Goal: Transaction & Acquisition: Purchase product/service

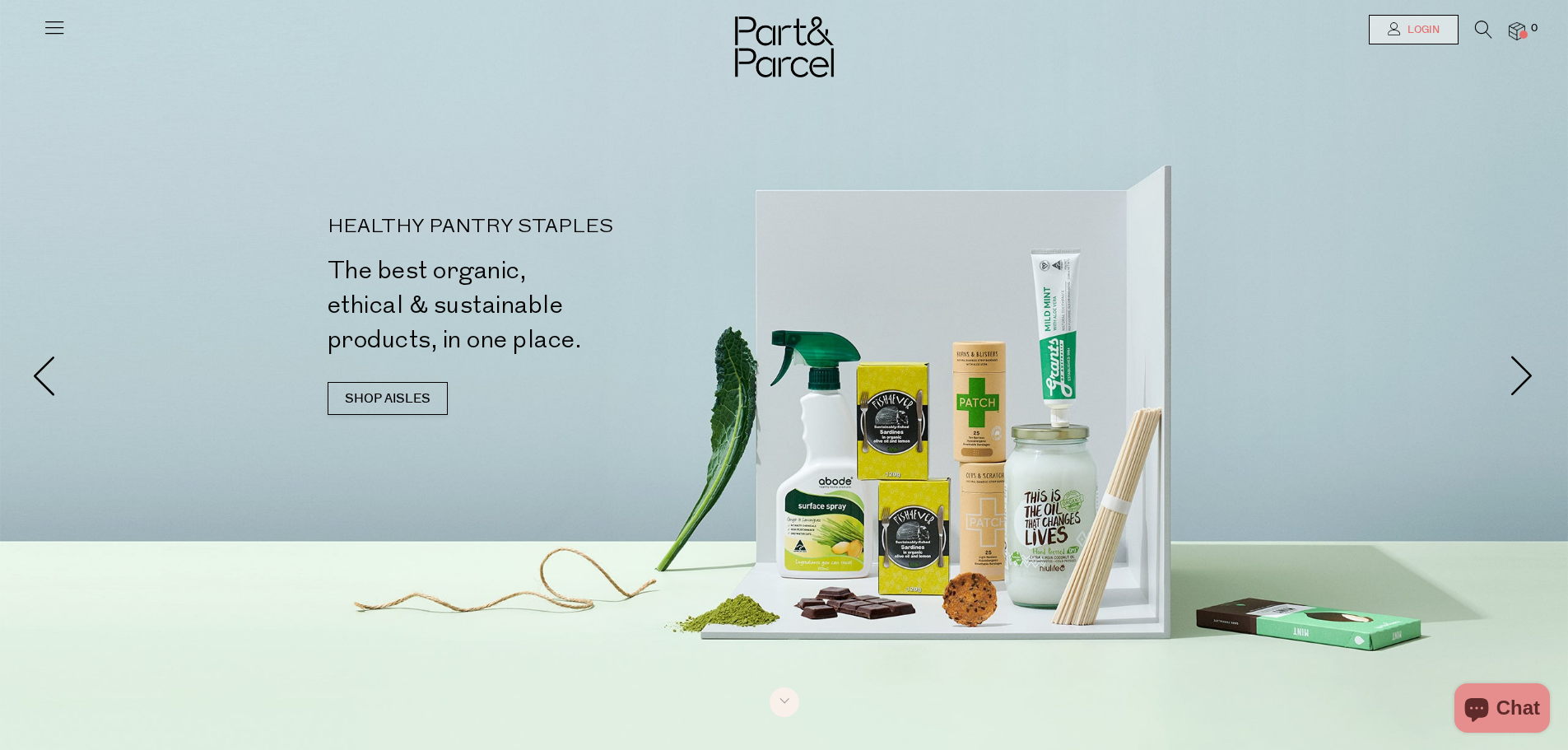
click at [1430, 33] on span "Login" at bounding box center [1421, 30] width 36 height 14
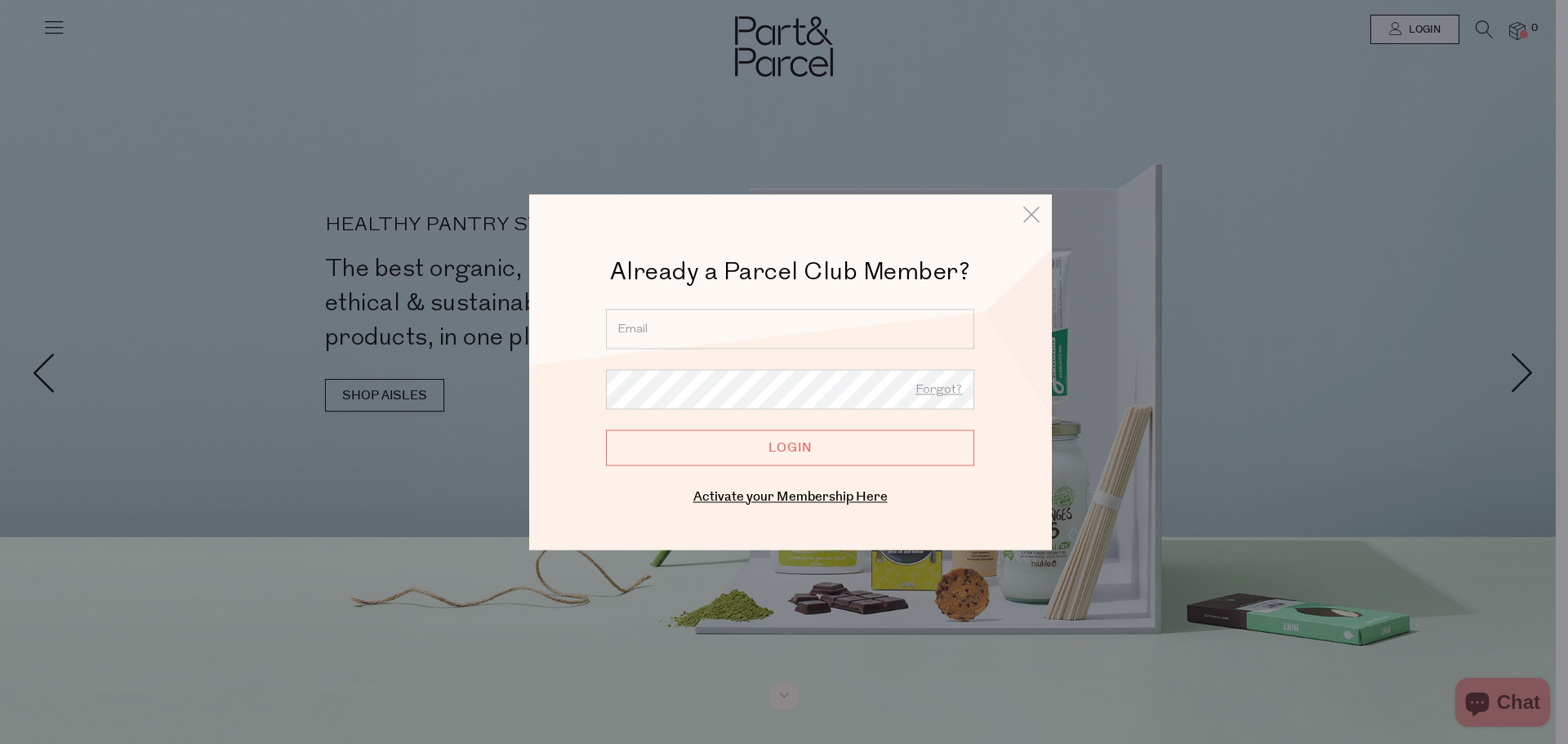
click at [789, 331] on input "email" at bounding box center [790, 328] width 368 height 40
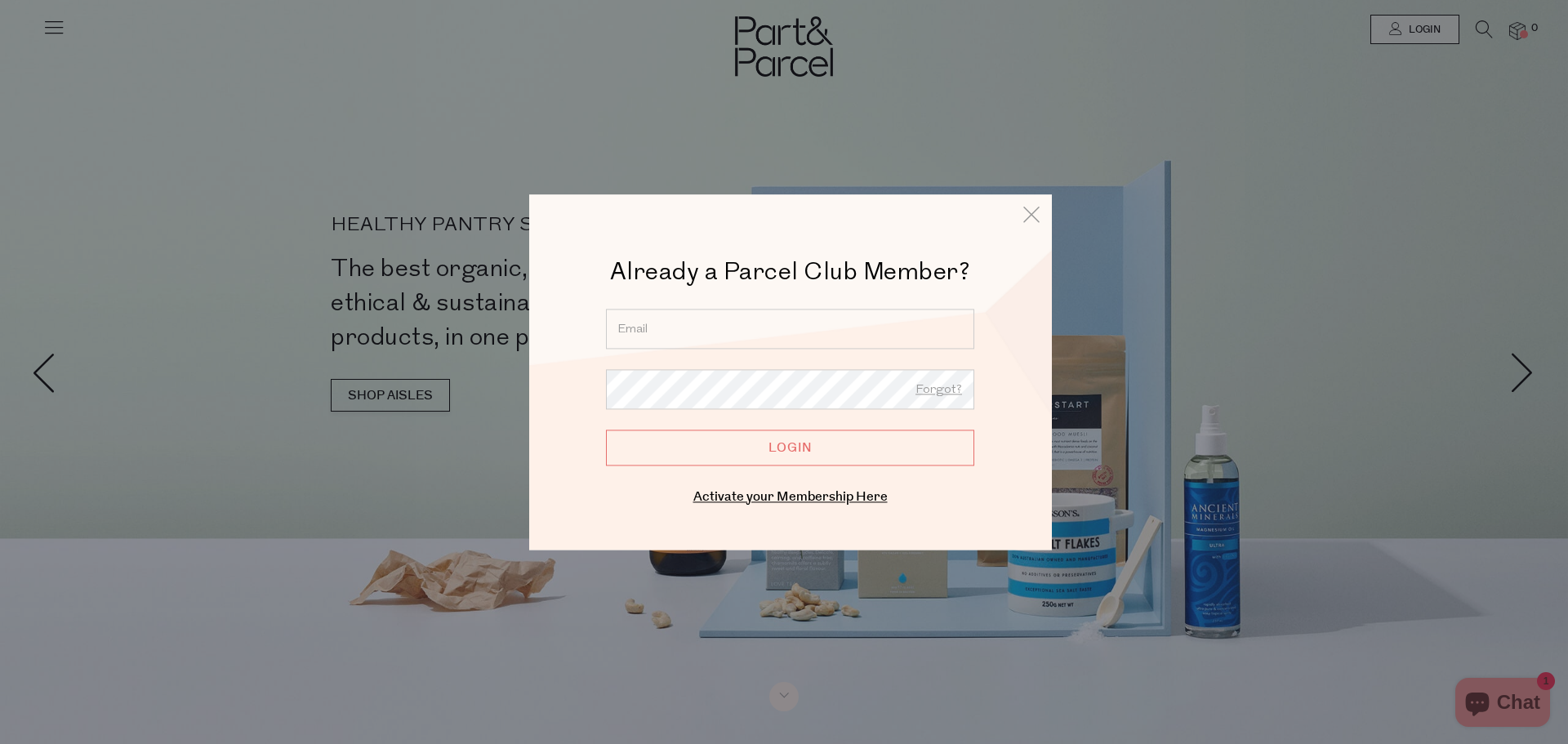
type input "esgbutler@gmail.com"
click at [829, 457] on input "Login" at bounding box center [790, 447] width 368 height 36
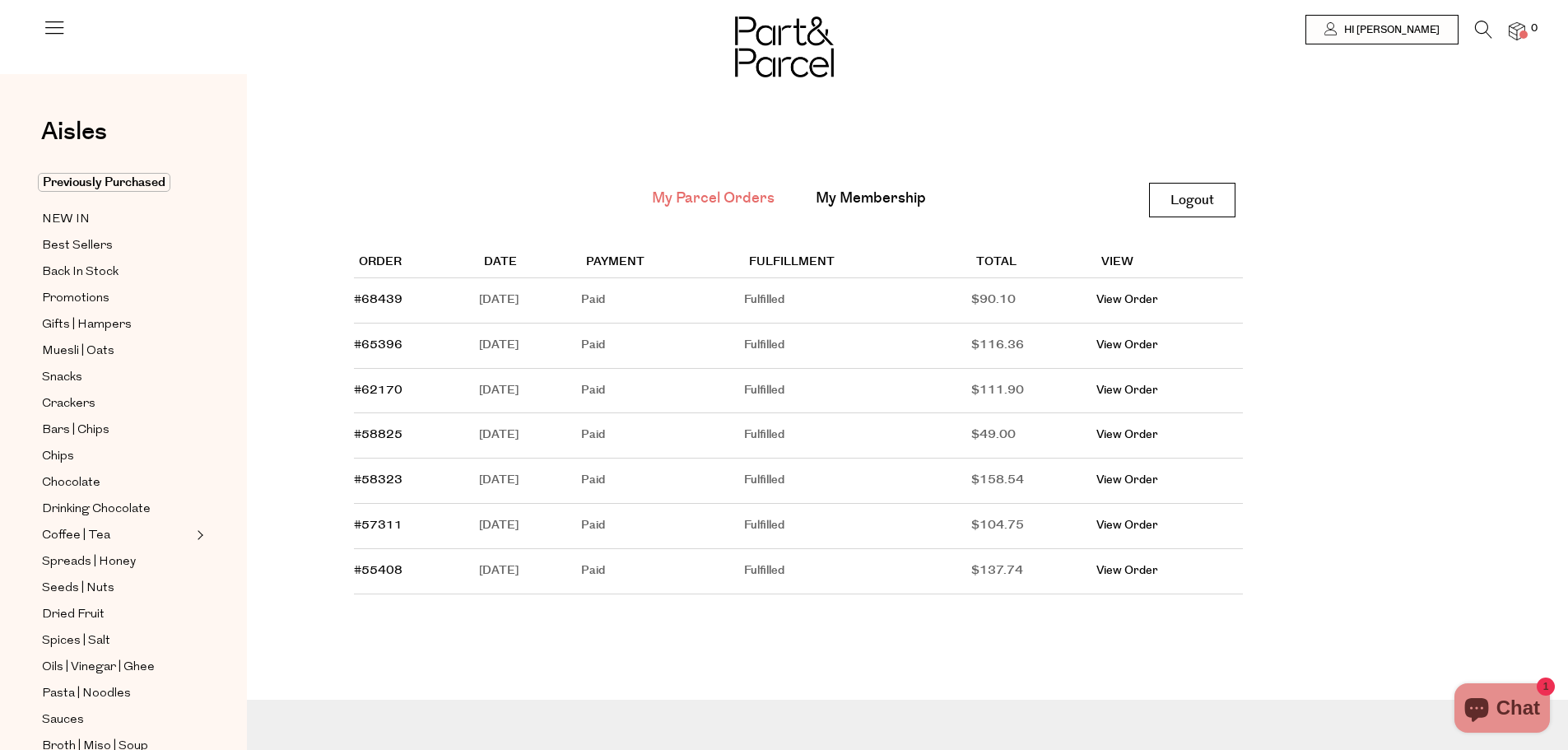
click at [1529, 36] on div at bounding box center [784, 29] width 1568 height 59
click at [1512, 29] on img at bounding box center [1517, 32] width 16 height 19
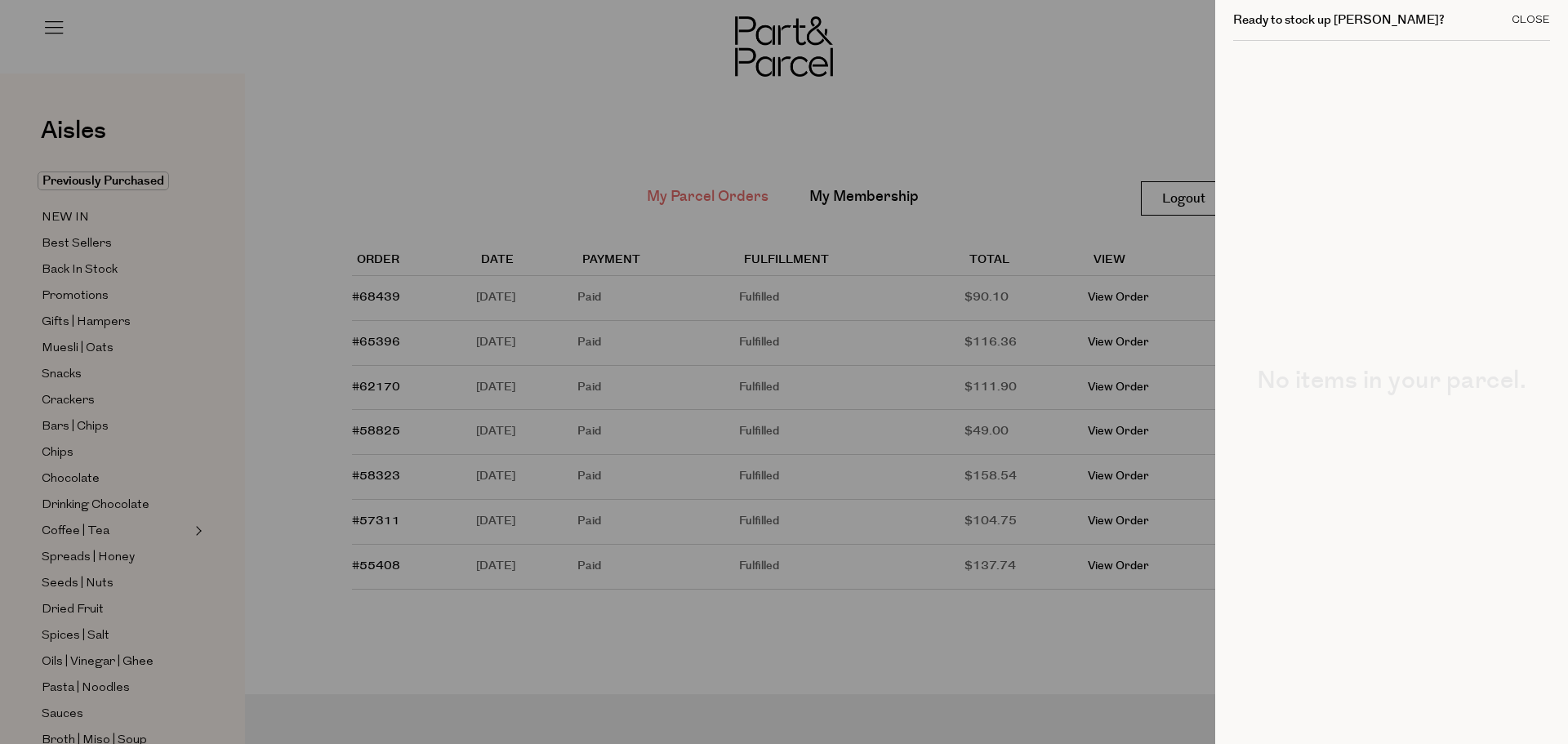
click at [1534, 20] on div "Close" at bounding box center [1531, 20] width 38 height 10
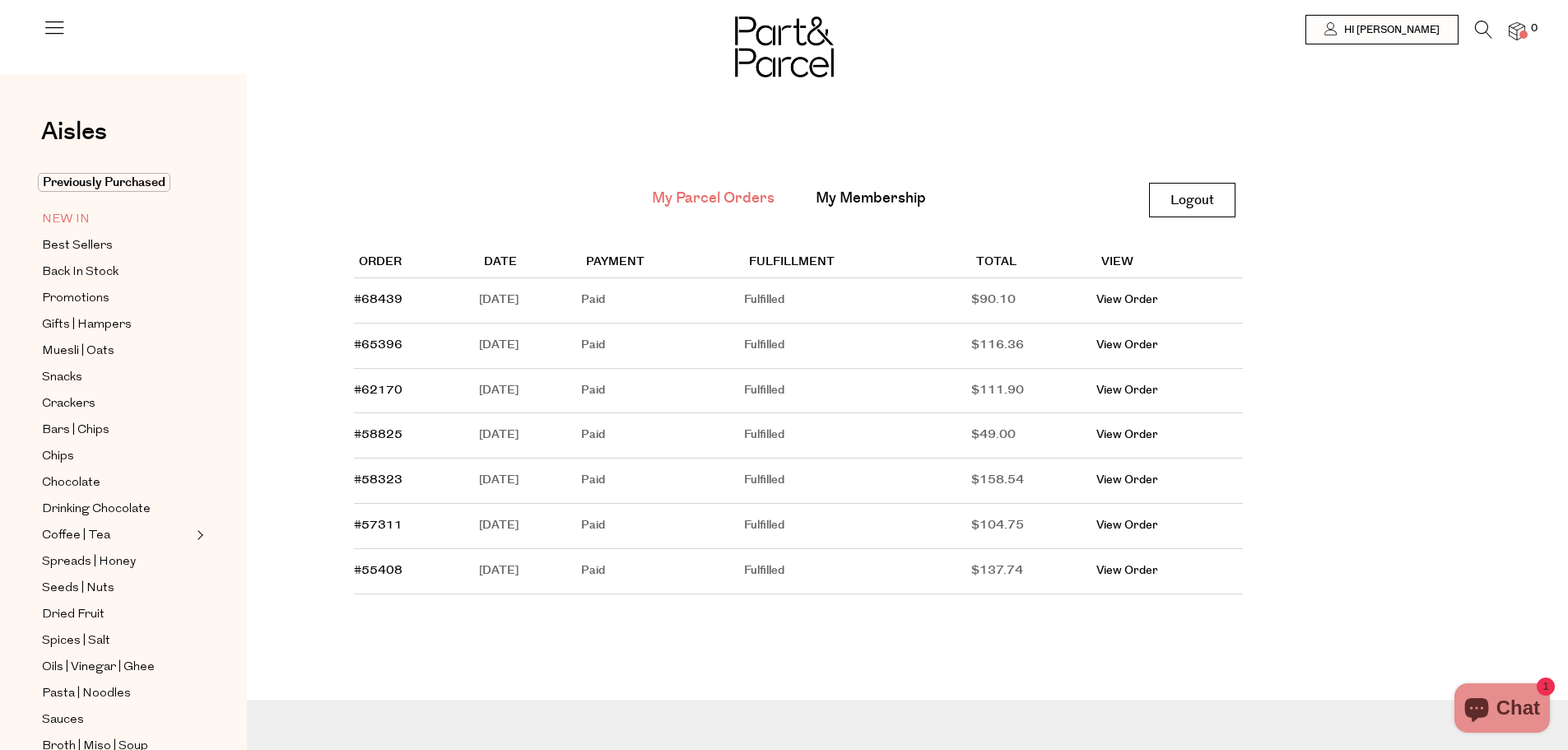
click at [70, 219] on span "NEW IN" at bounding box center [66, 219] width 48 height 20
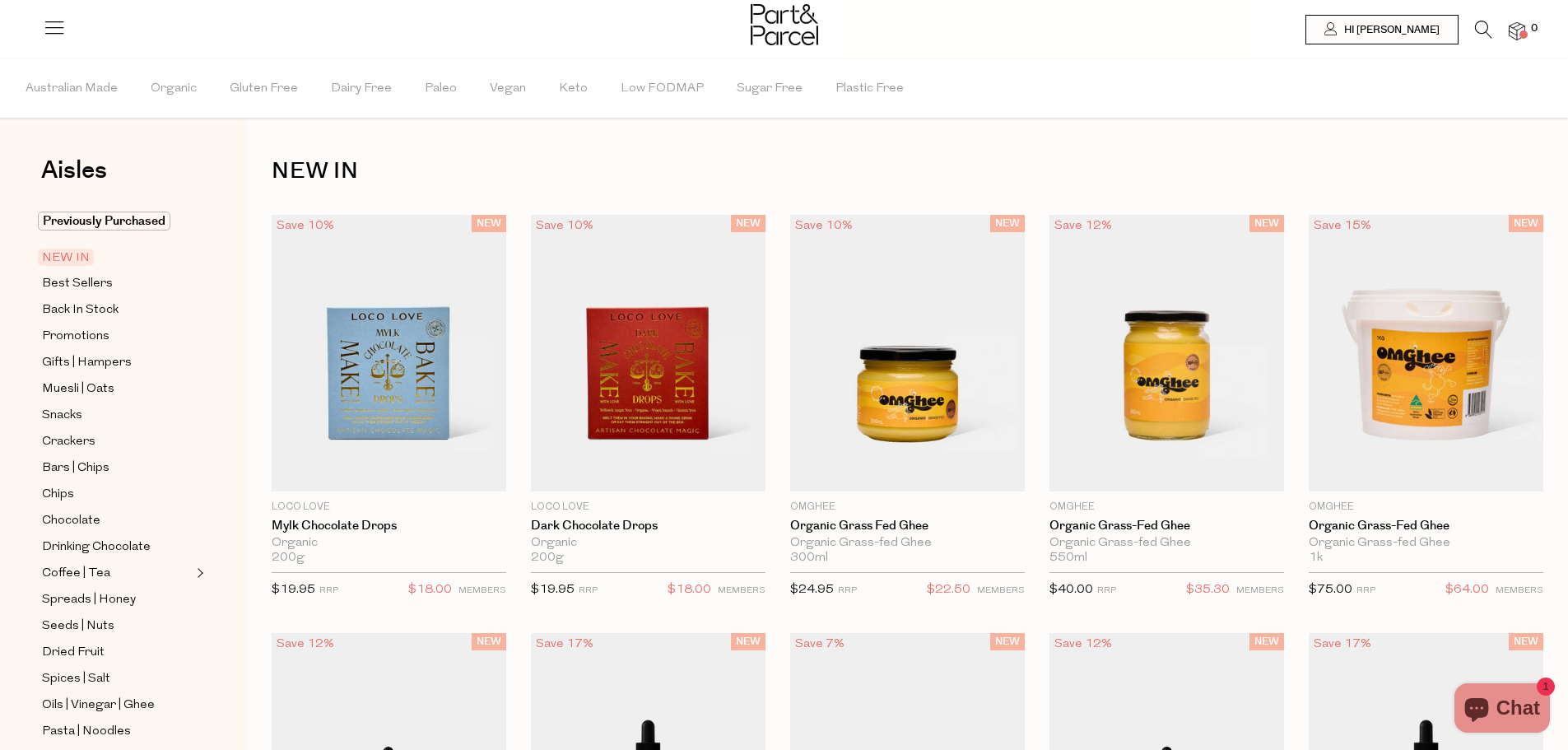
click at [1524, 30] on img at bounding box center [1517, 32] width 16 height 19
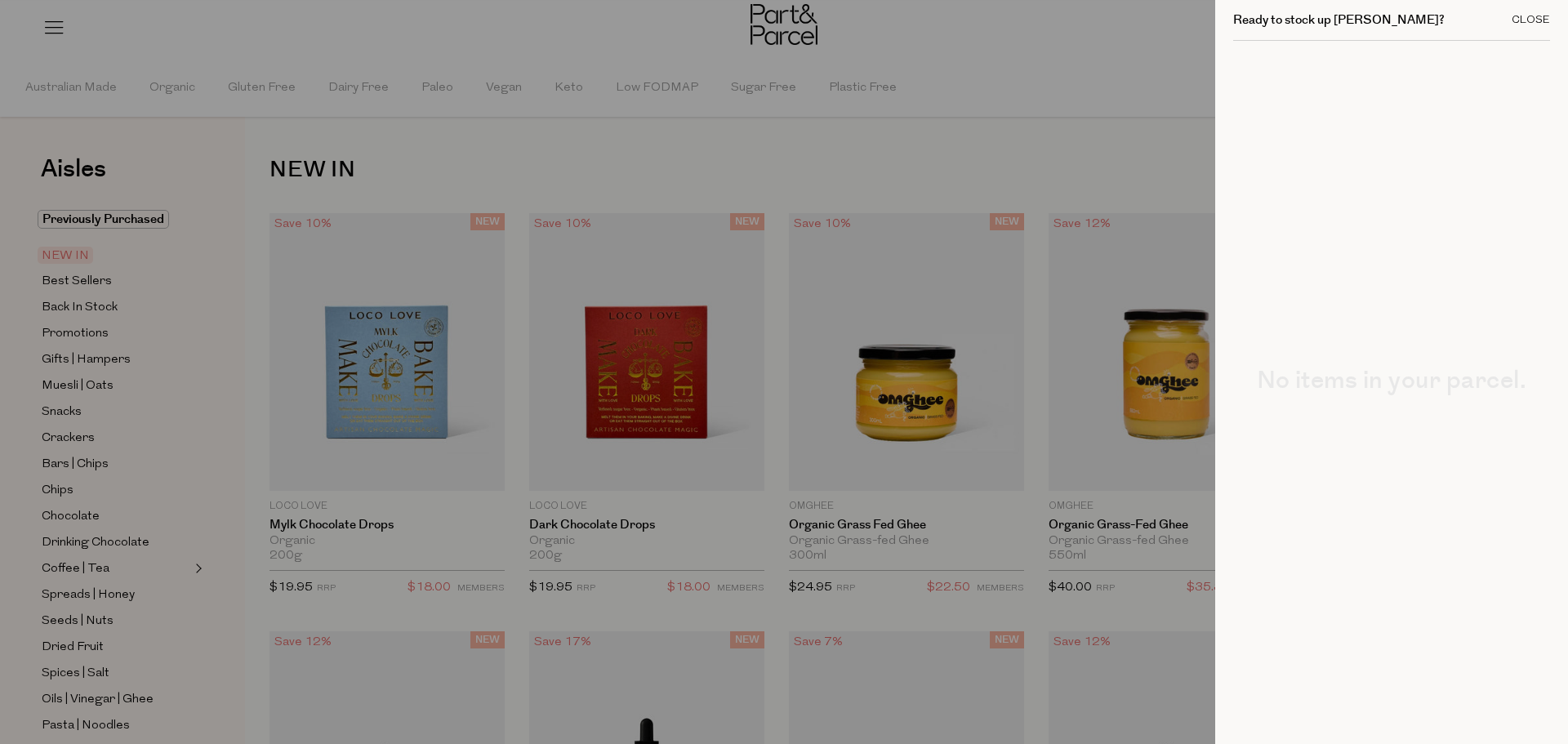
click at [1513, 20] on div "Close" at bounding box center [1531, 20] width 38 height 10
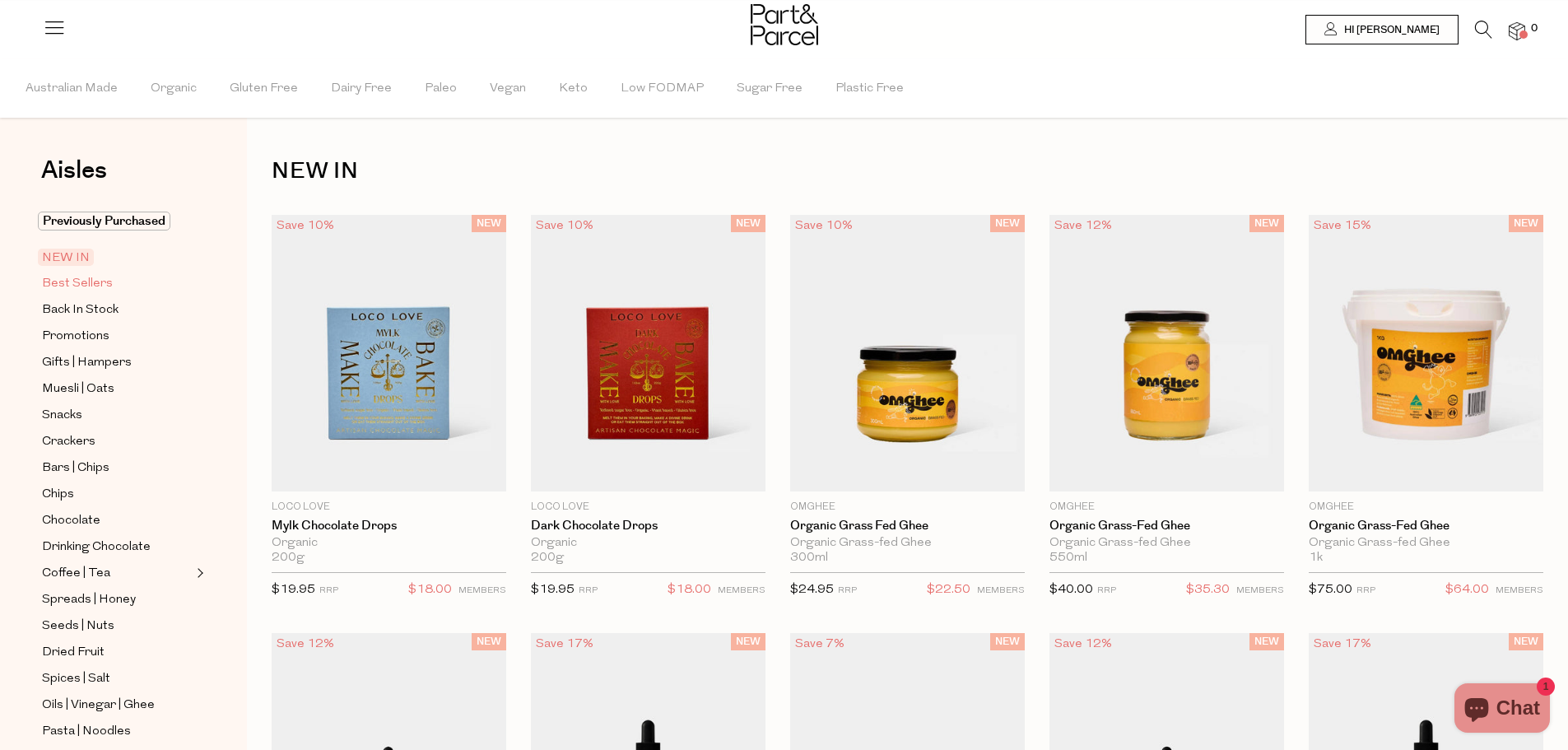
click at [94, 280] on span "Best Sellers" at bounding box center [77, 284] width 71 height 20
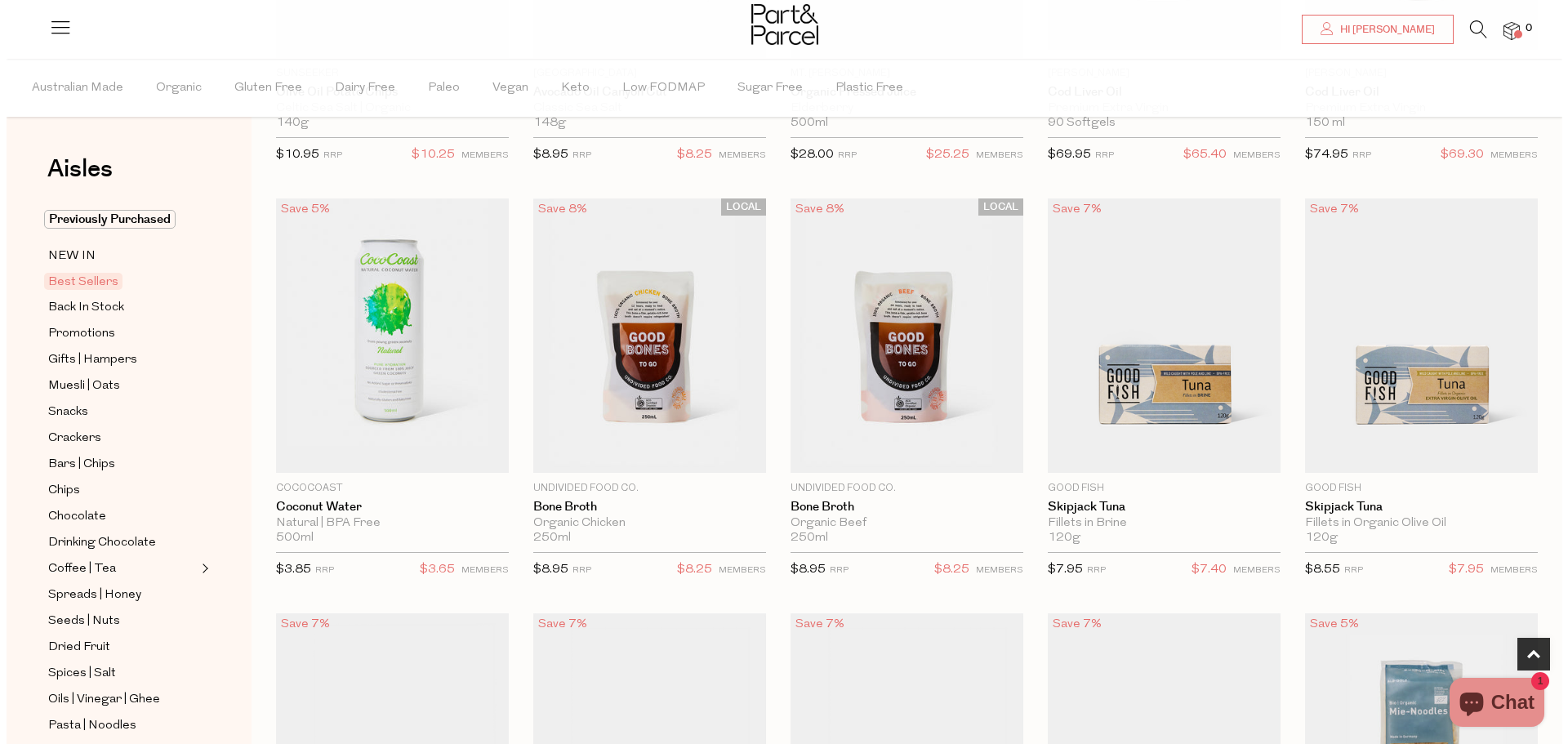
scroll to position [987, 0]
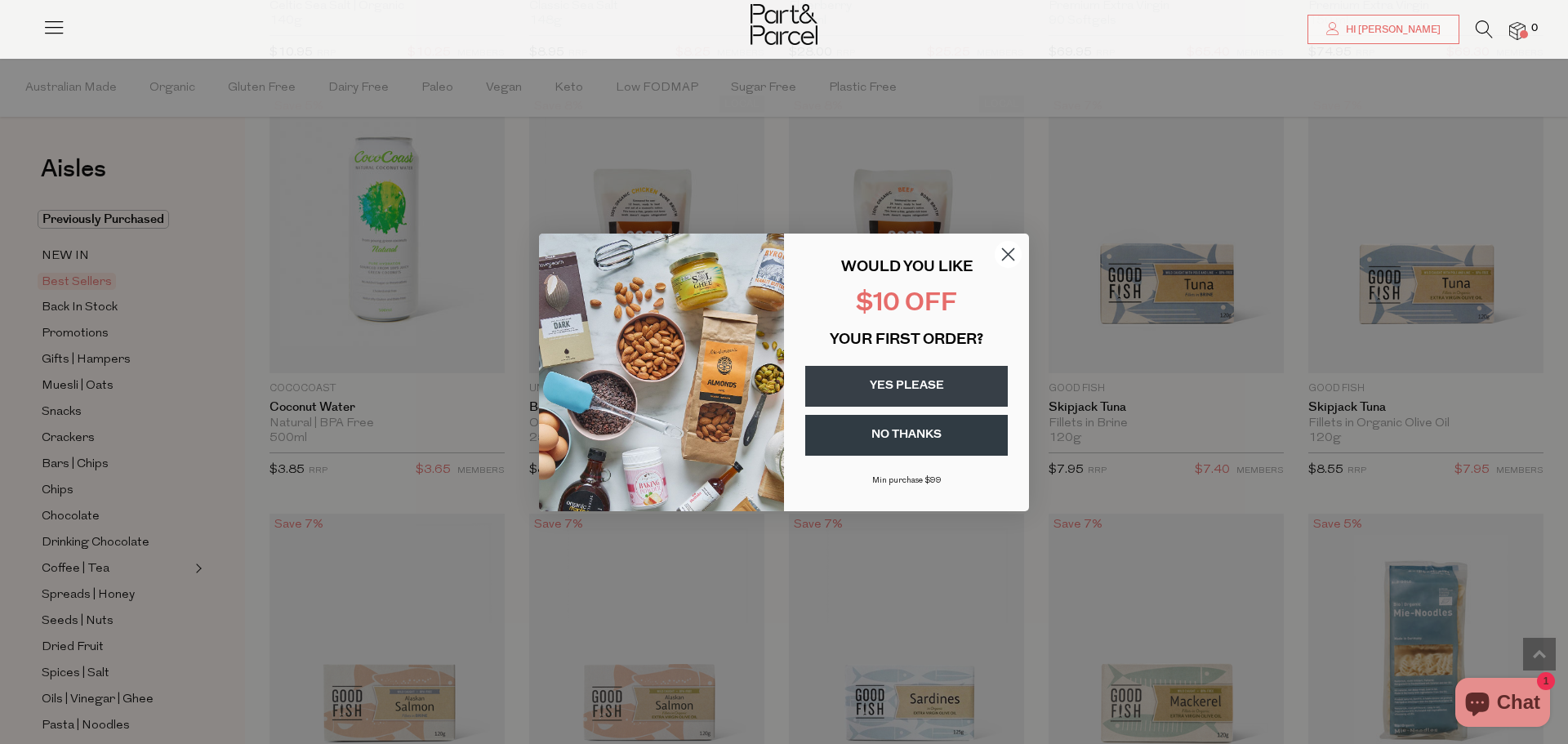
click at [1016, 252] on circle "Close dialog" at bounding box center [1008, 253] width 27 height 27
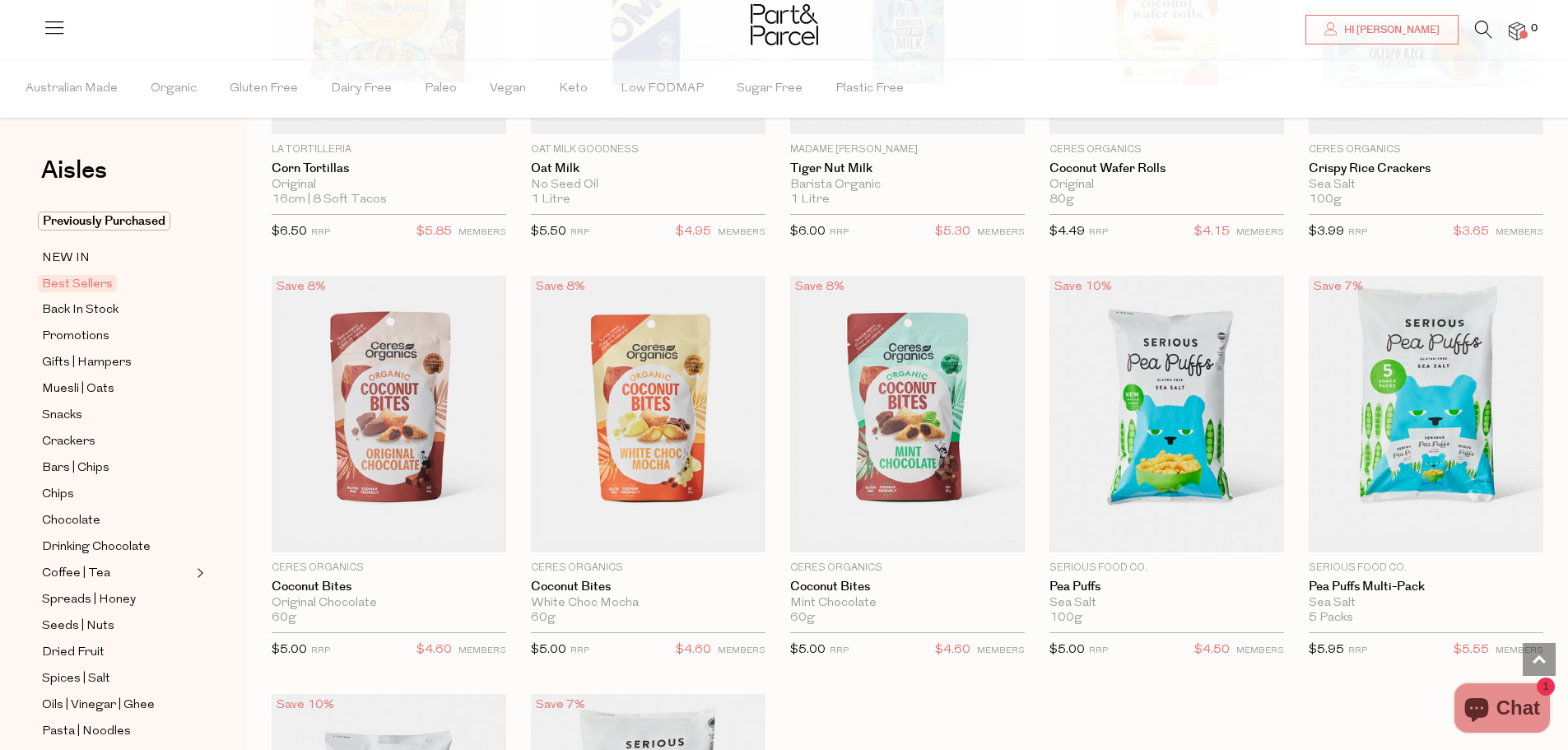
scroll to position [2965, 0]
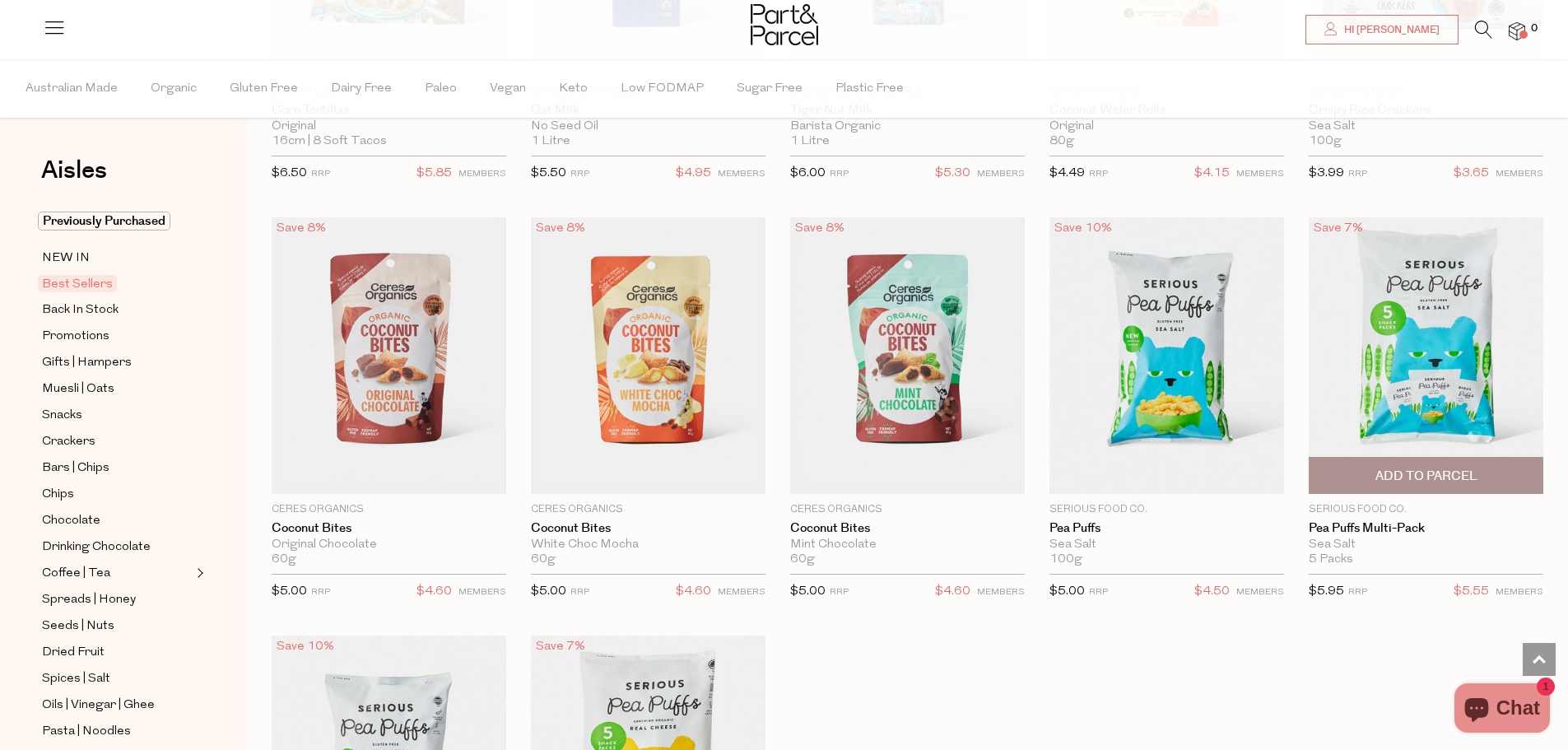
click at [1432, 471] on span "Add To Parcel" at bounding box center [1427, 477] width 102 height 17
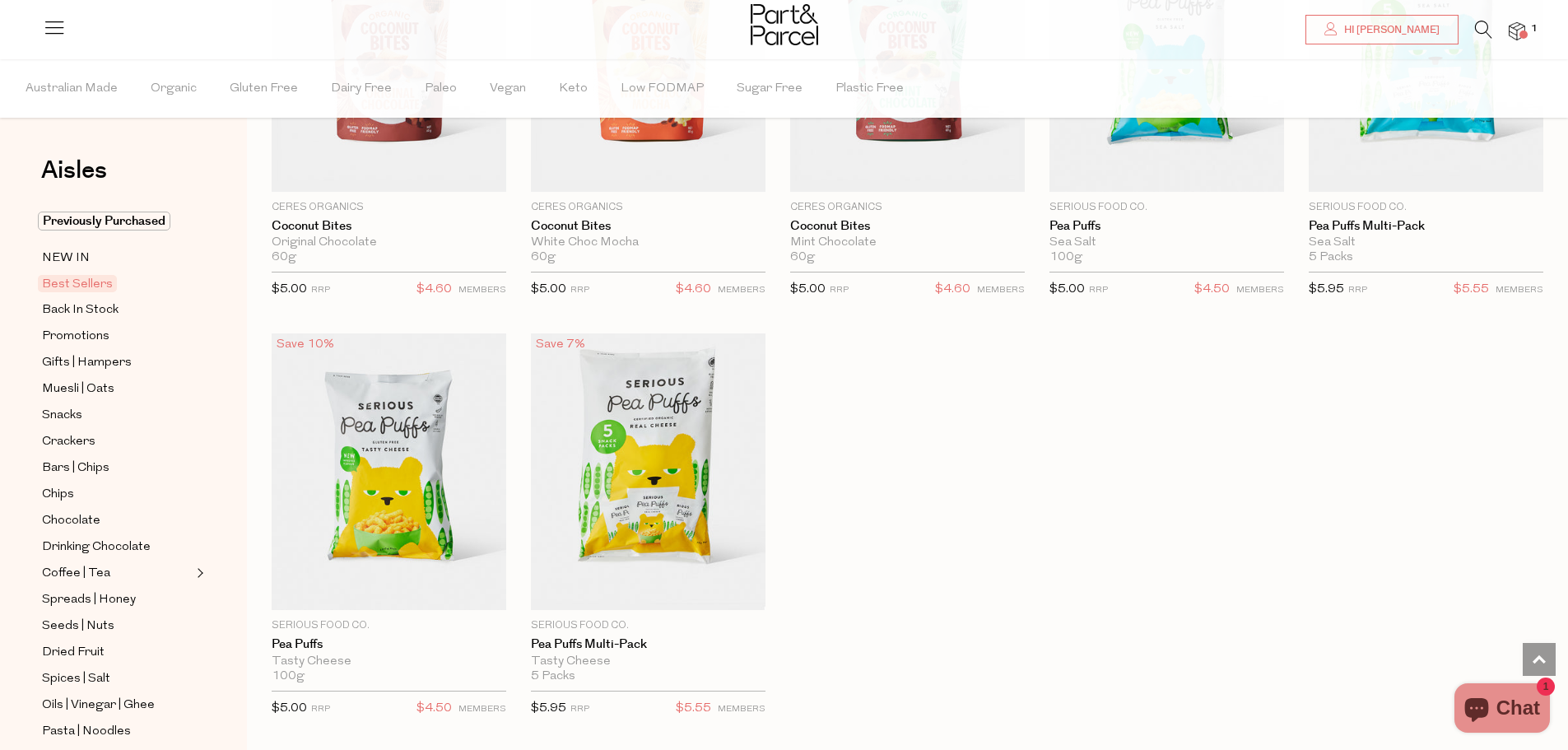
scroll to position [3294, 0]
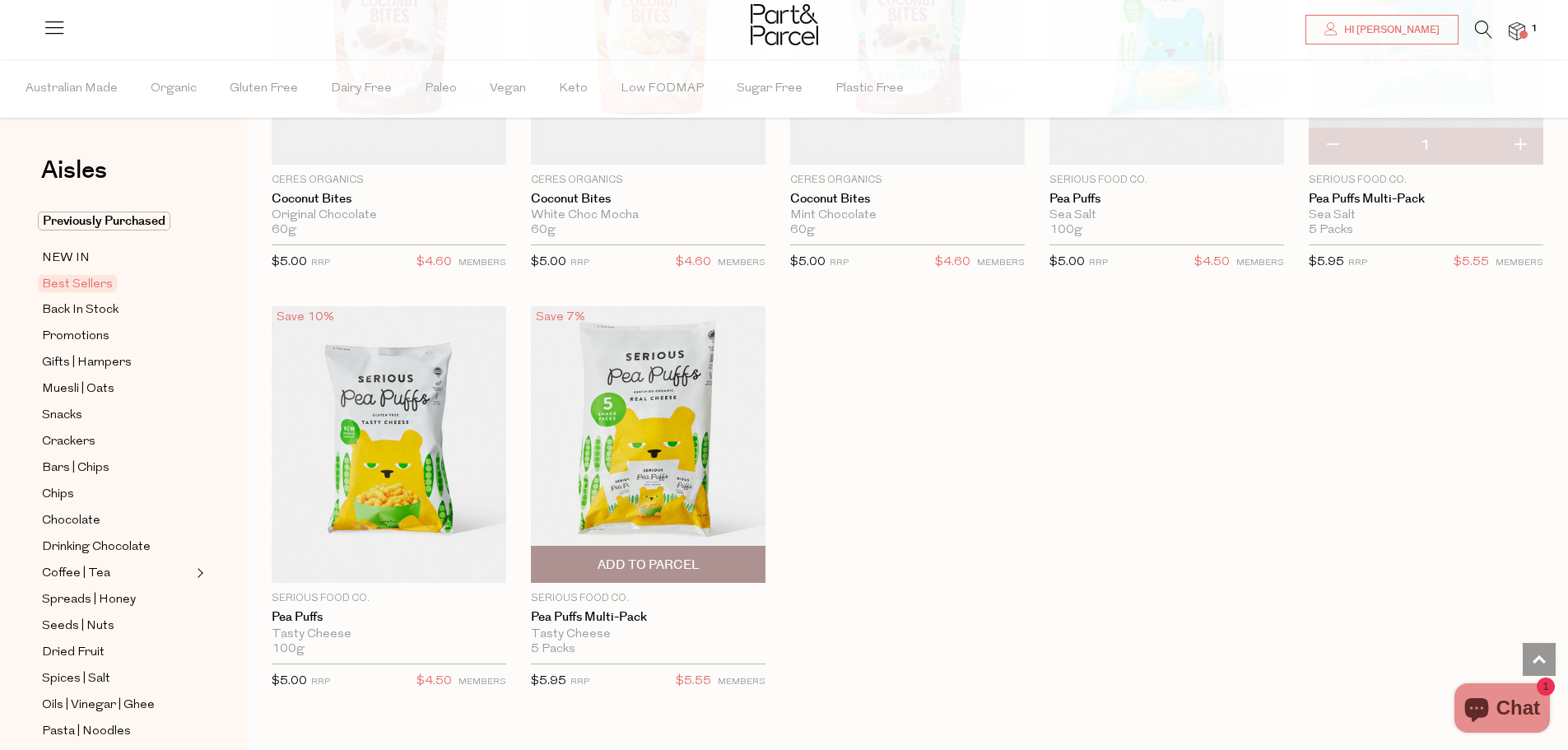
click at [639, 559] on span "Add To Parcel" at bounding box center [649, 566] width 102 height 17
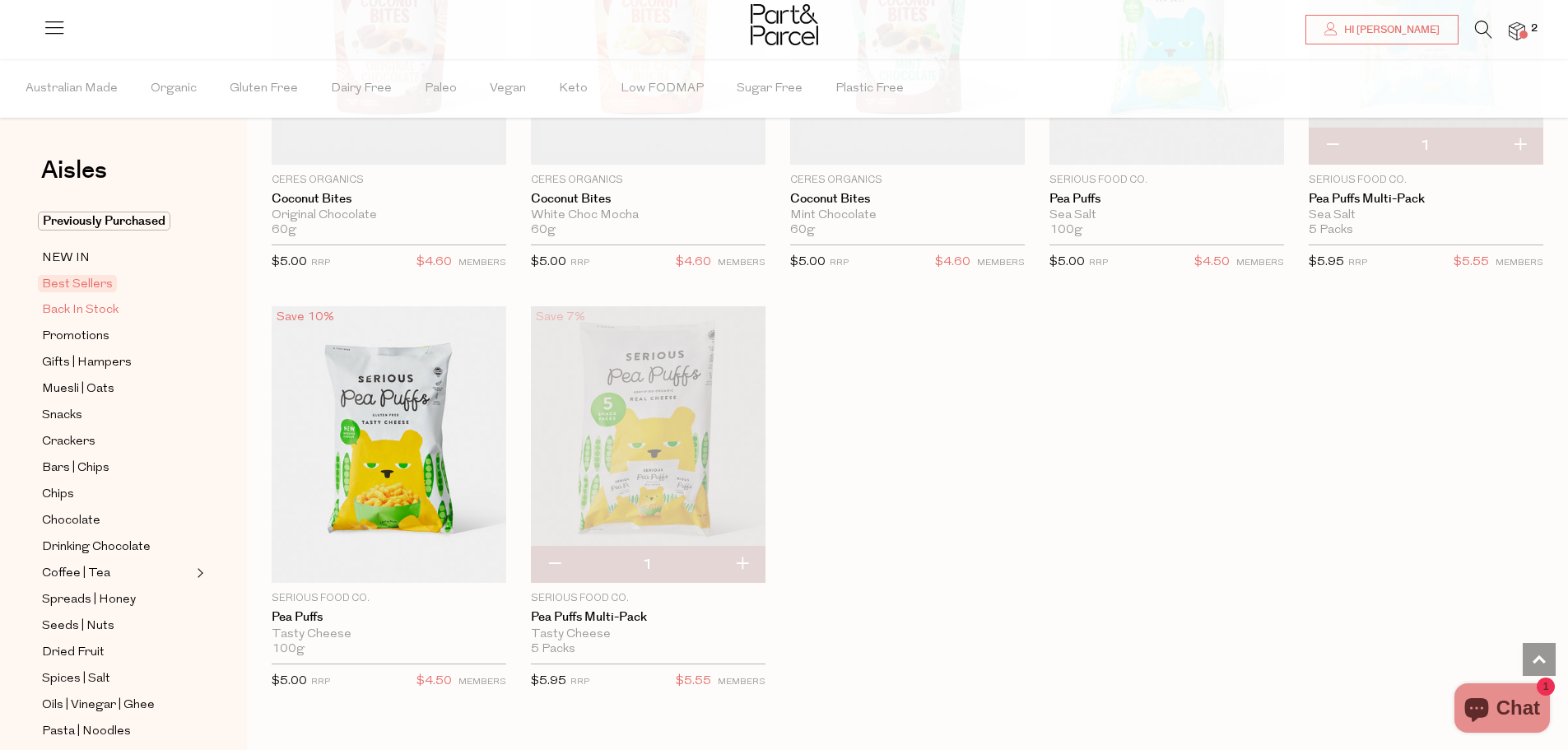
click at [90, 308] on span "Back In Stock" at bounding box center [80, 310] width 76 height 20
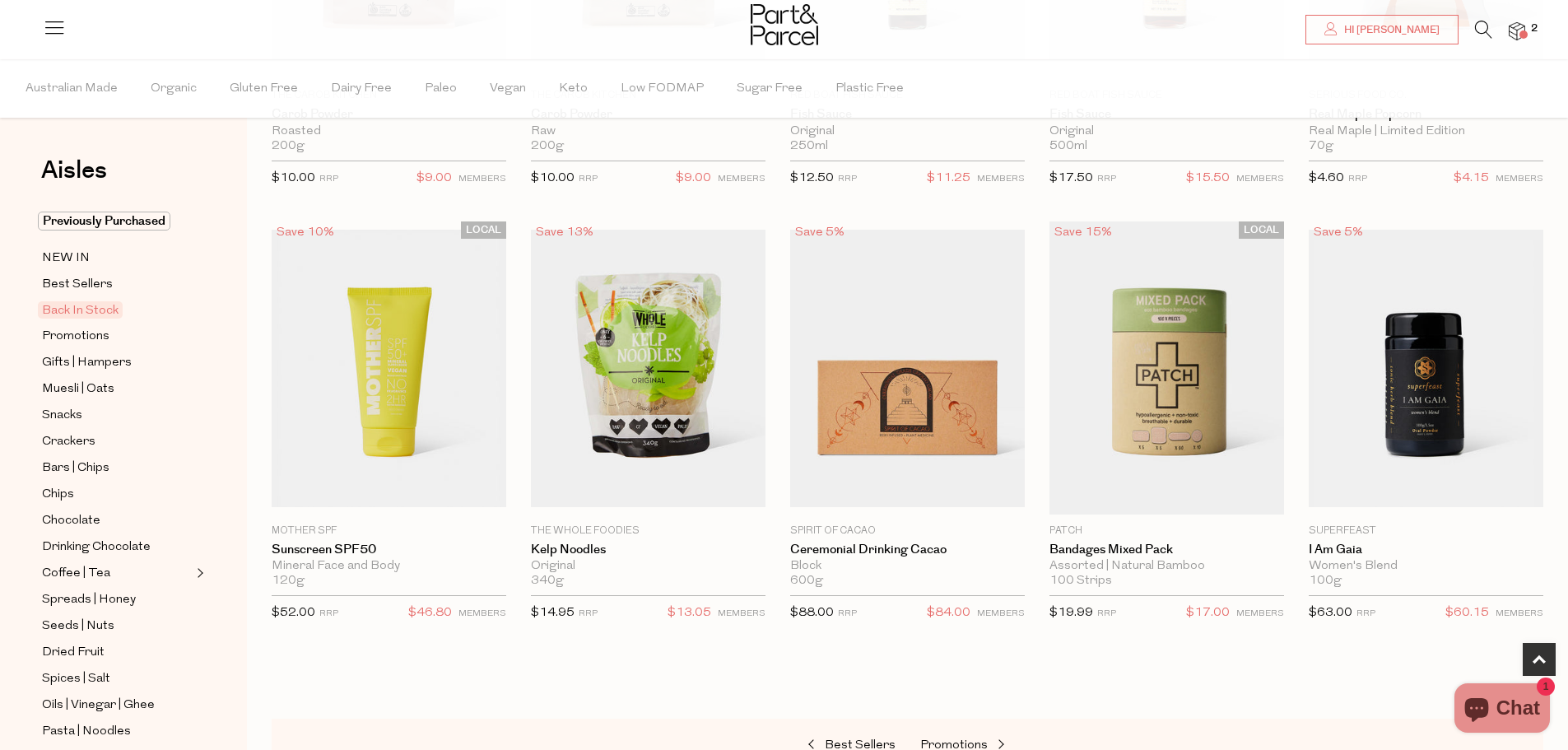
scroll to position [737, 0]
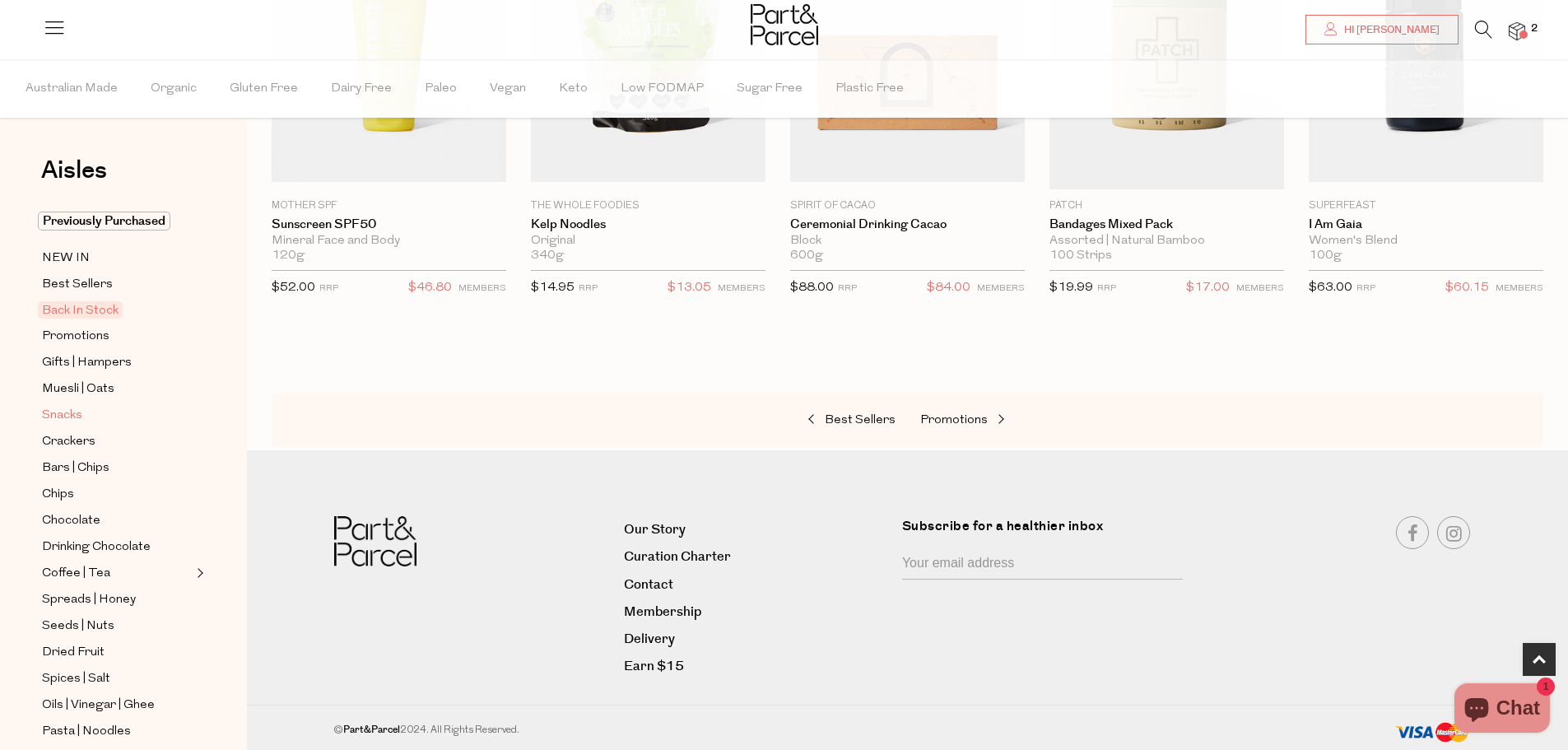
click at [76, 412] on span "Snacks" at bounding box center [62, 416] width 40 height 20
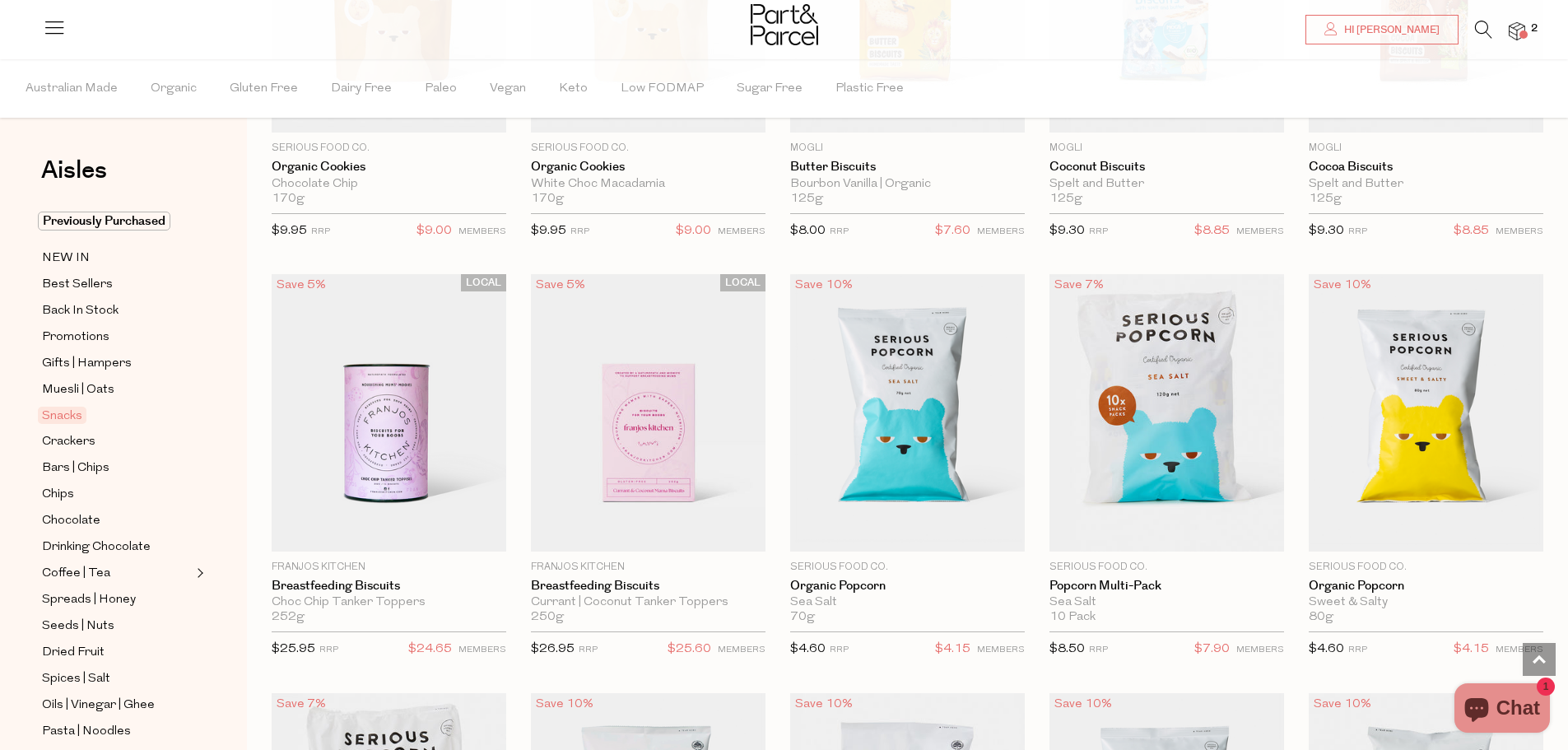
scroll to position [3377, 0]
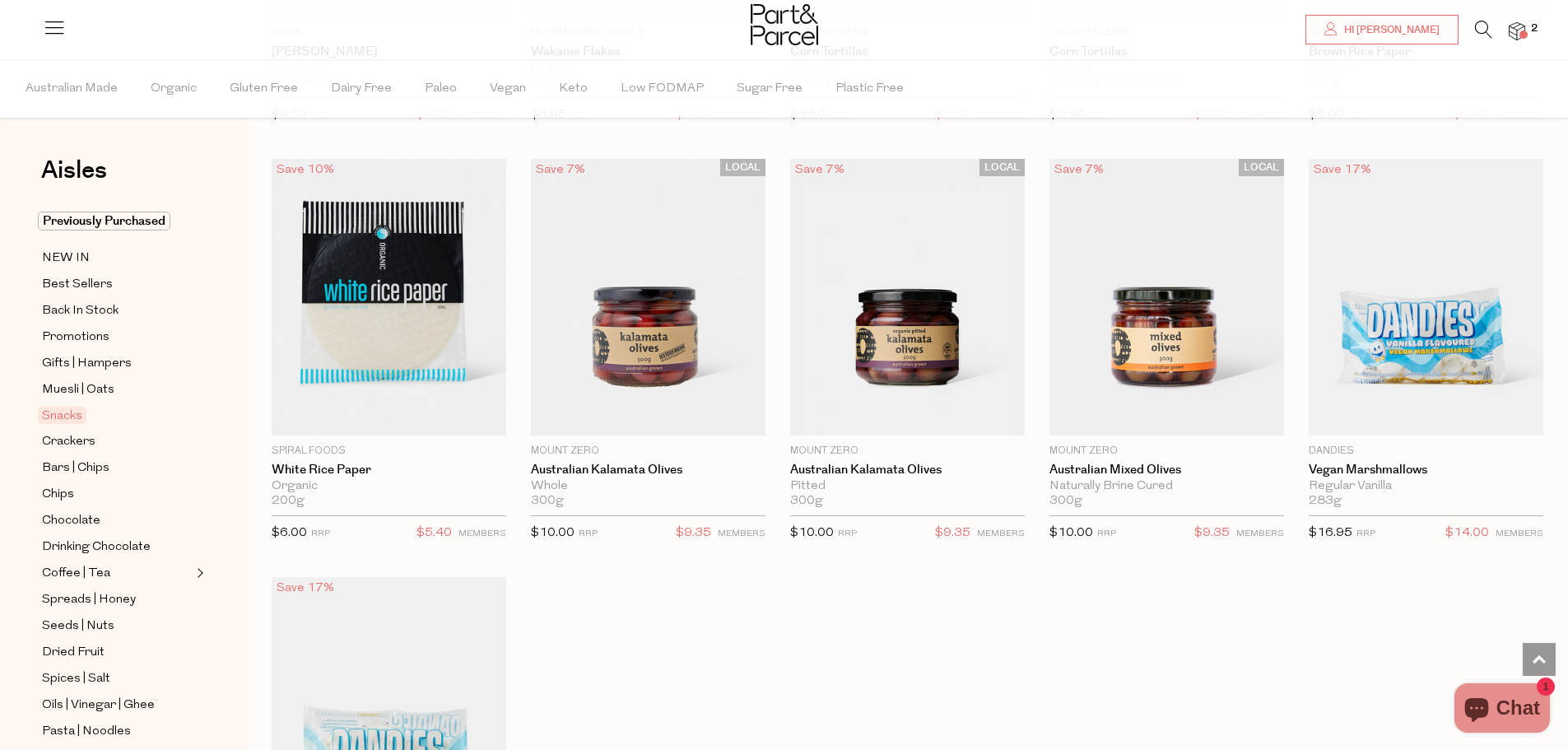
scroll to position [5601, 0]
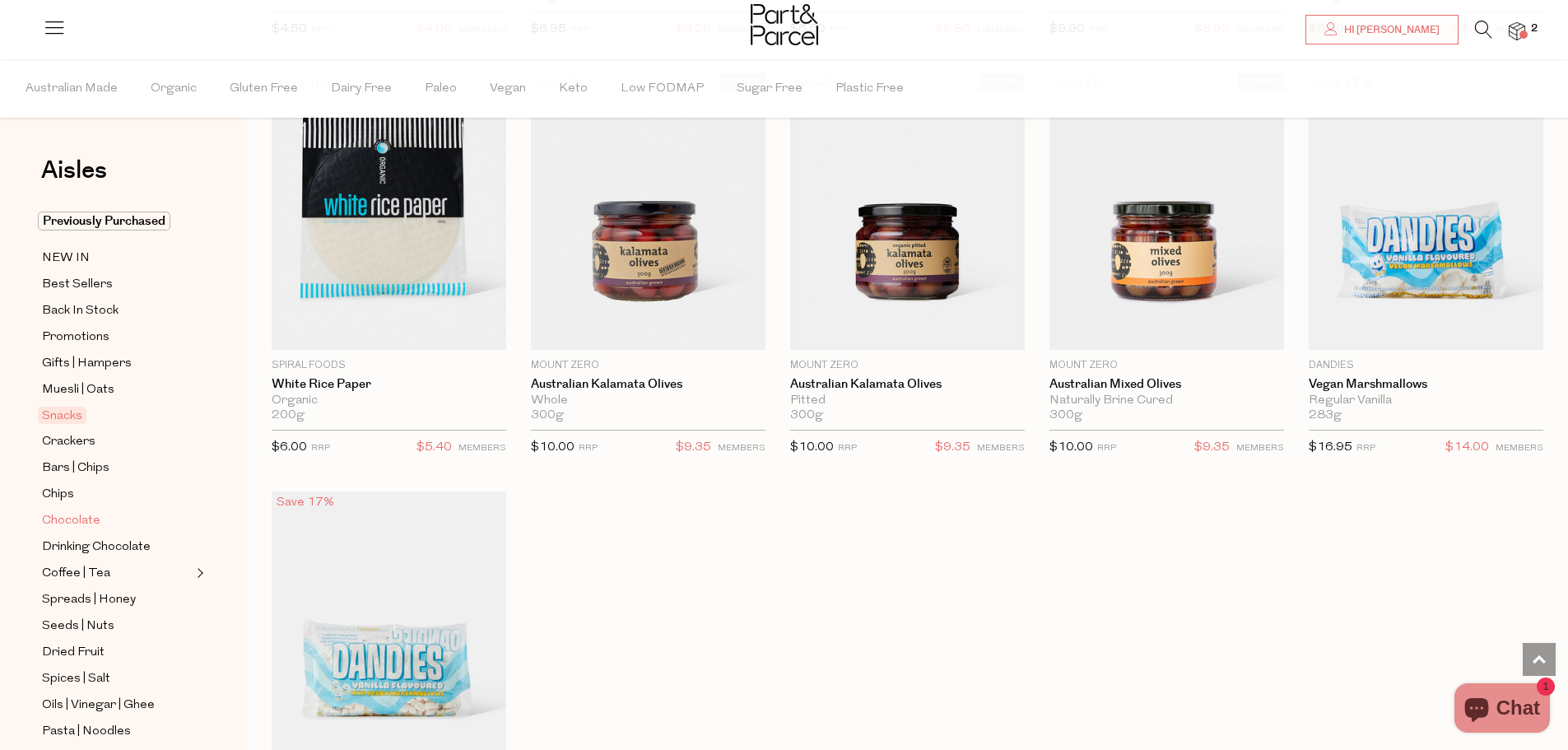
click at [64, 512] on span "Chocolate" at bounding box center [71, 521] width 58 height 20
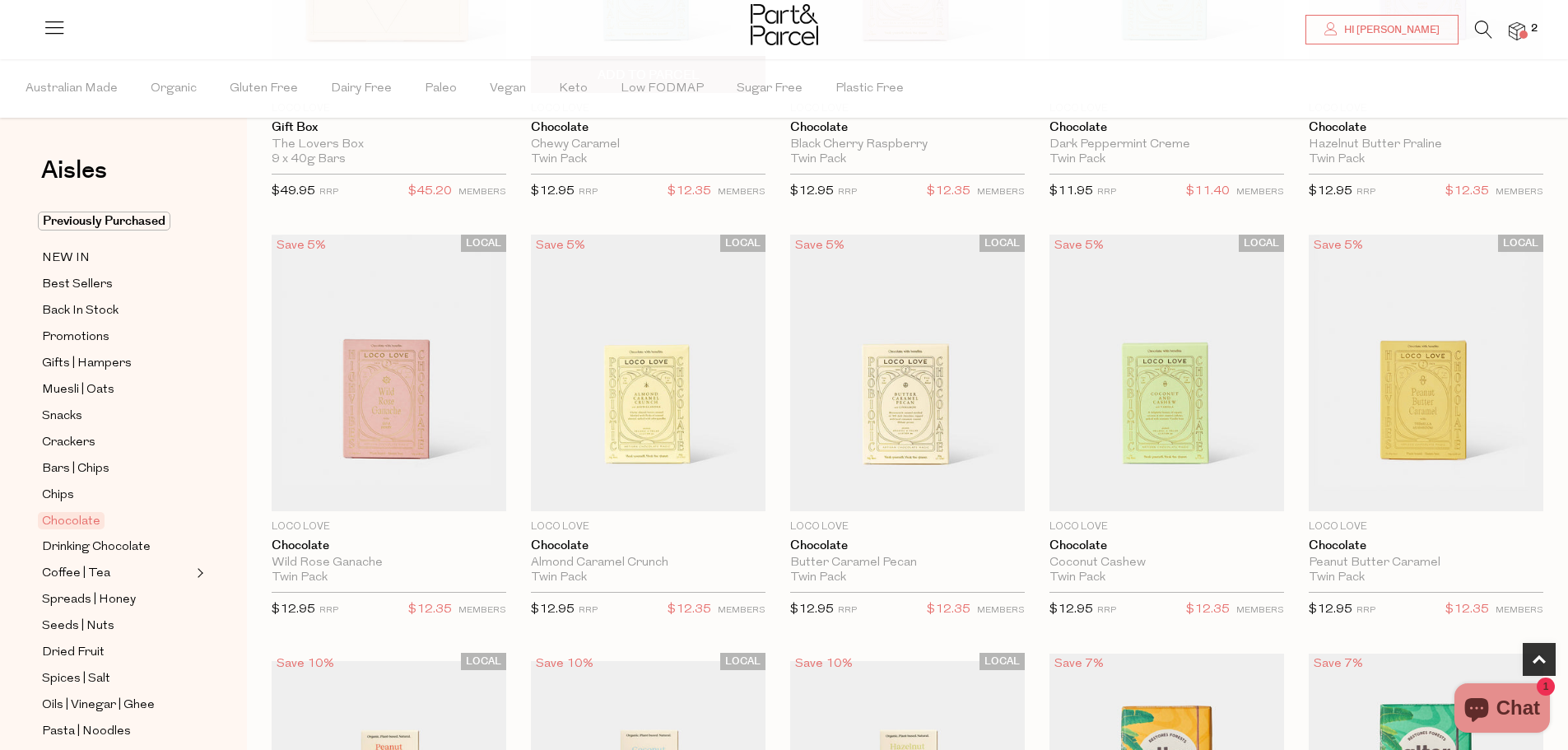
scroll to position [411, 0]
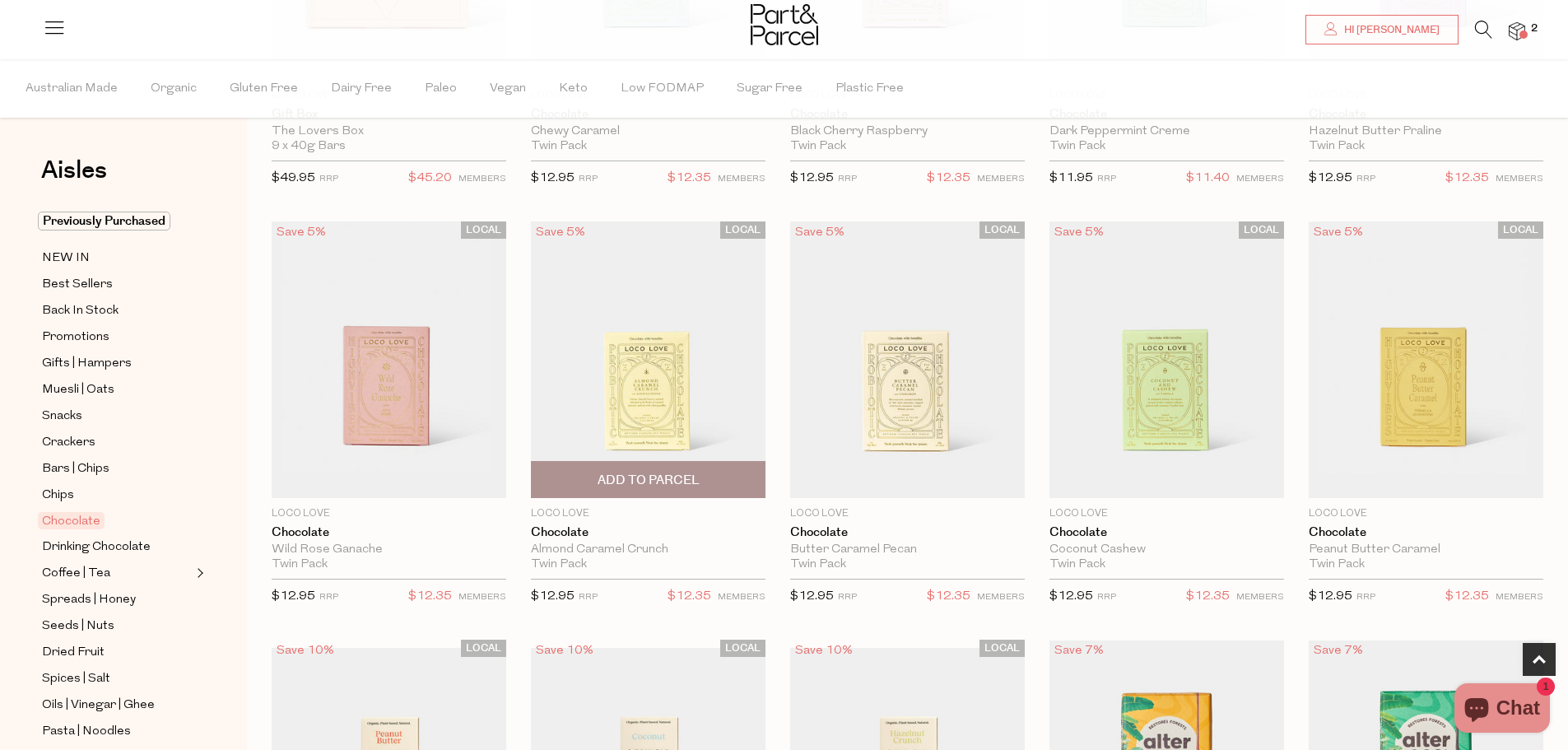
click at [667, 475] on span "Add To Parcel" at bounding box center [649, 481] width 102 height 17
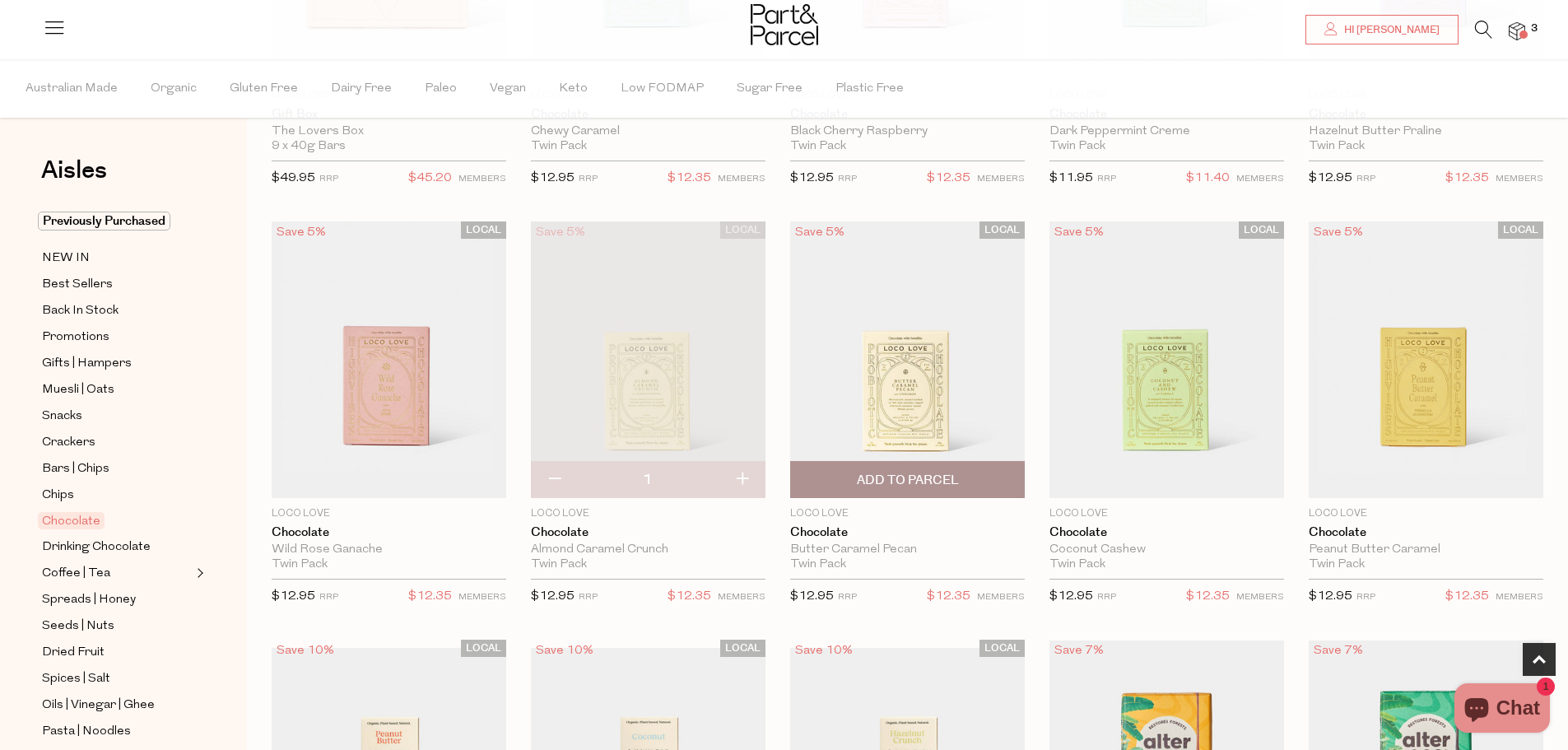
click at [873, 471] on span "Add To Parcel" at bounding box center [907, 479] width 224 height 35
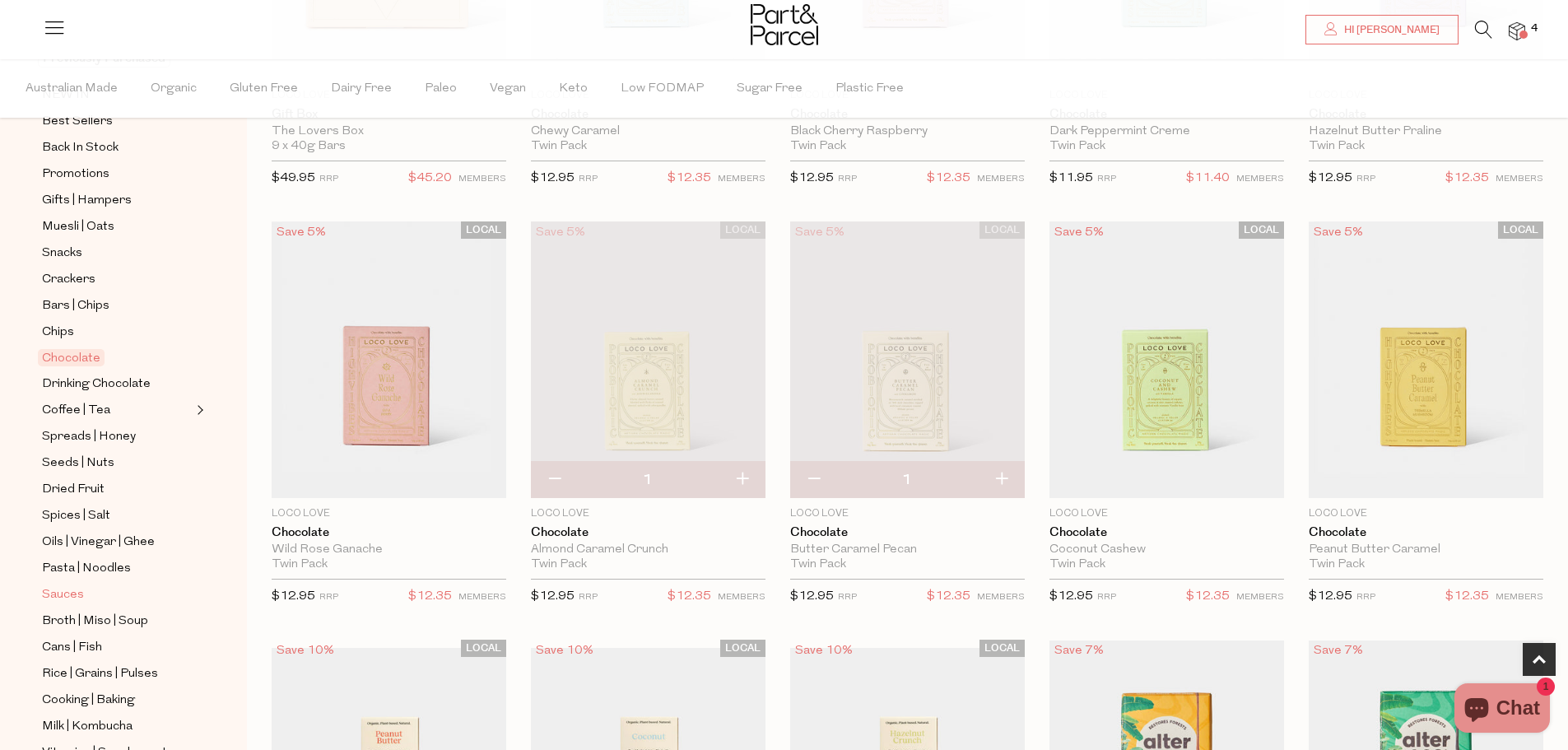
scroll to position [165, 0]
click at [77, 478] on span "Dried Fruit" at bounding box center [73, 488] width 63 height 20
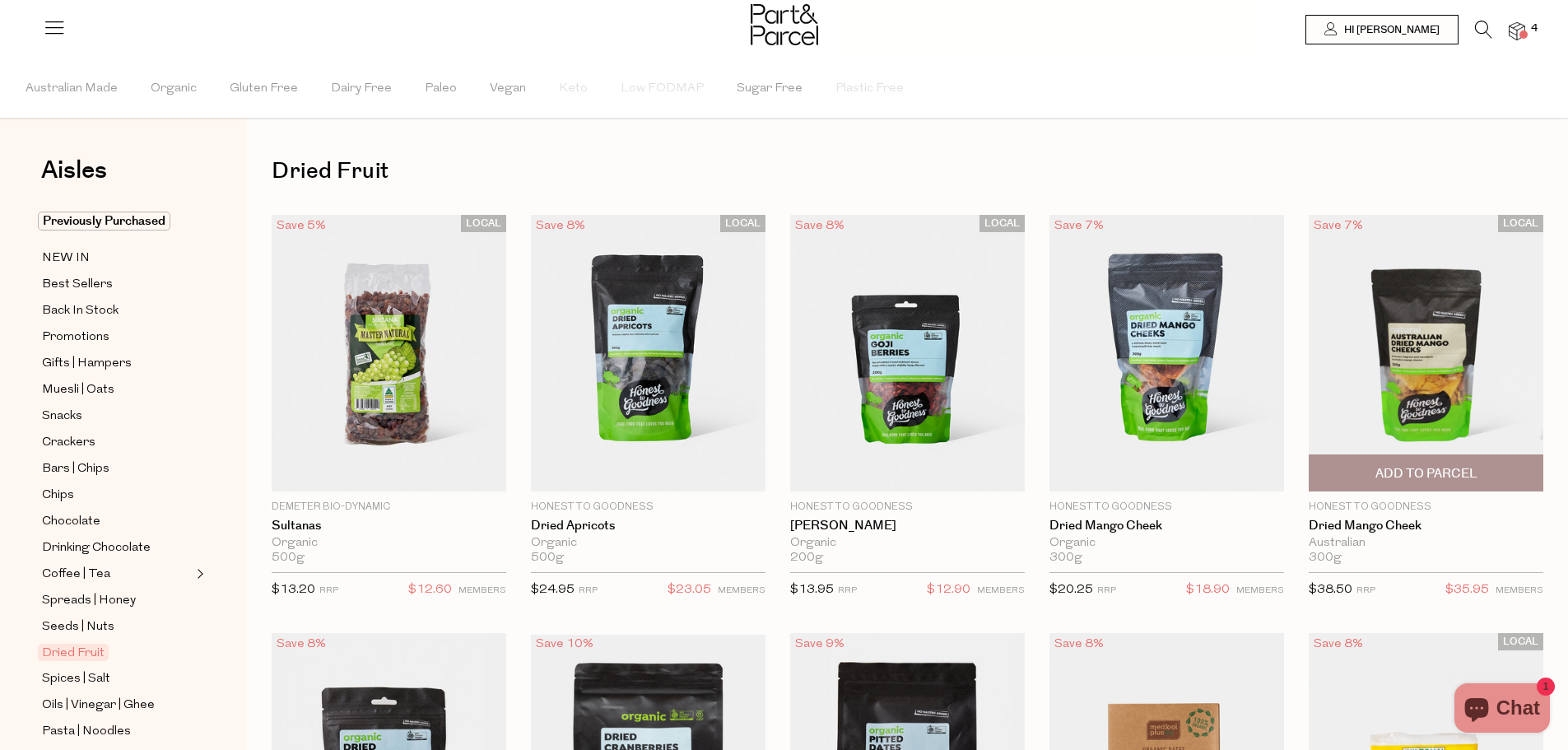
click at [1444, 472] on span "Add To Parcel" at bounding box center [1427, 474] width 102 height 17
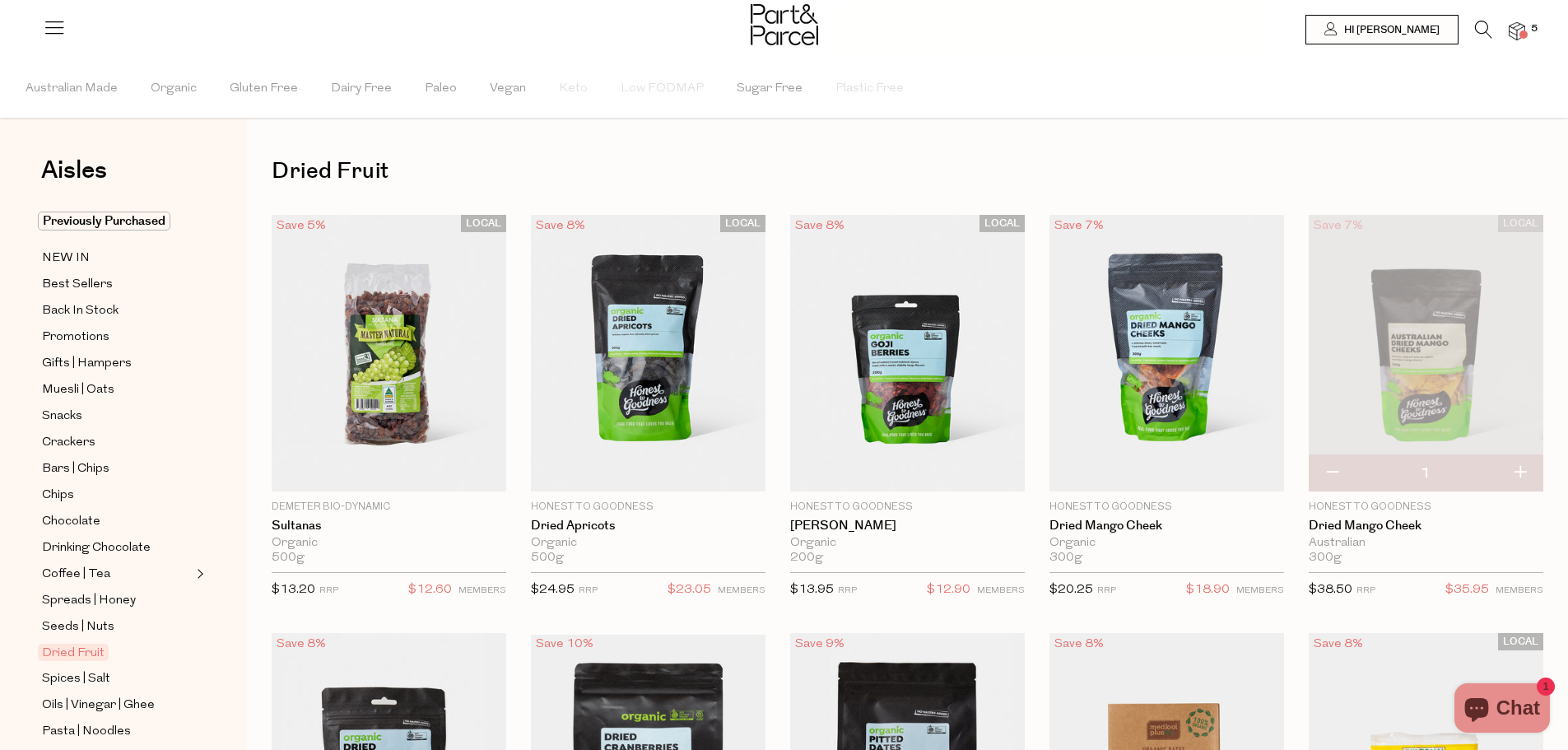
click at [1326, 470] on button "button" at bounding box center [1332, 473] width 47 height 36
type input "0"
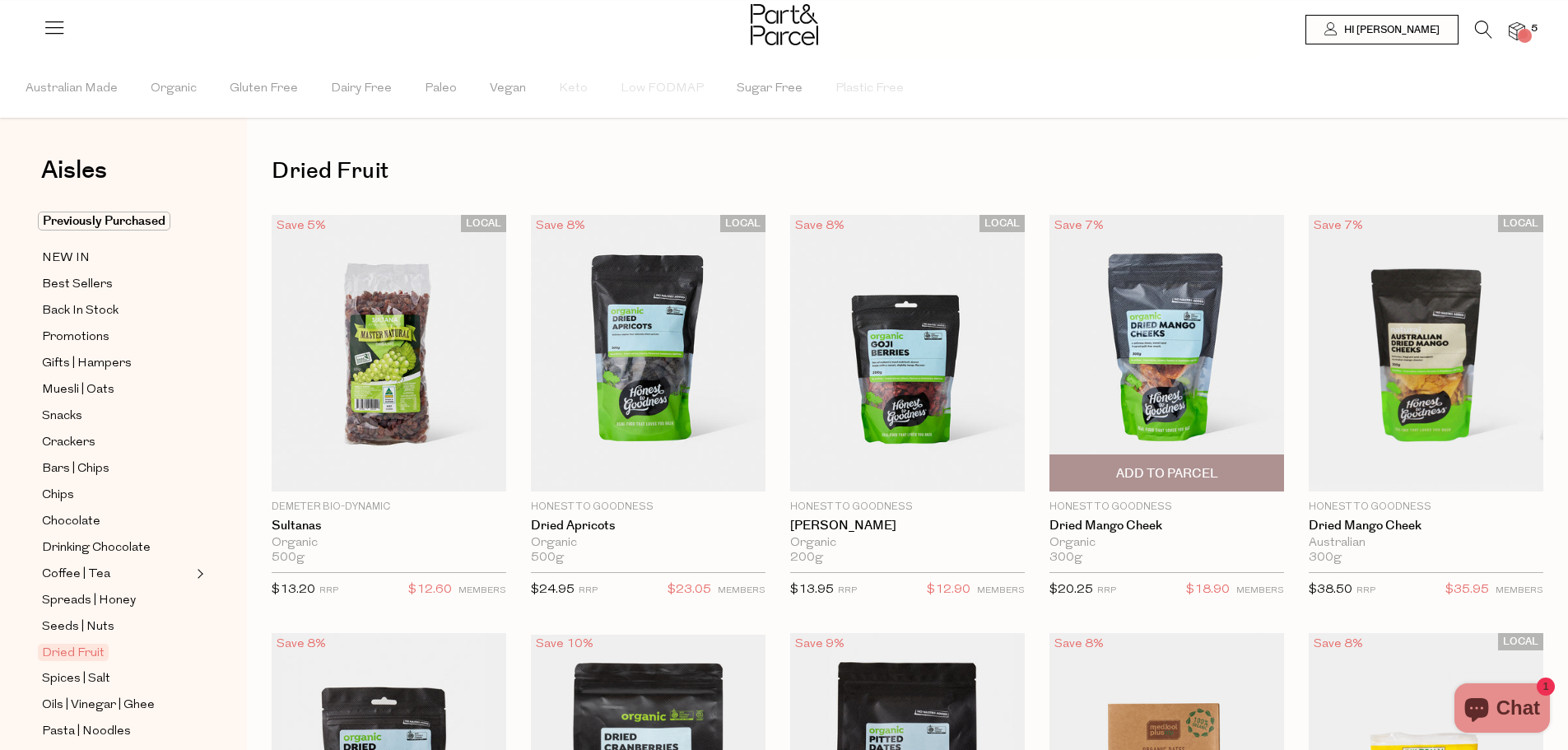
click at [1120, 477] on span "Add To Parcel" at bounding box center [1167, 474] width 102 height 17
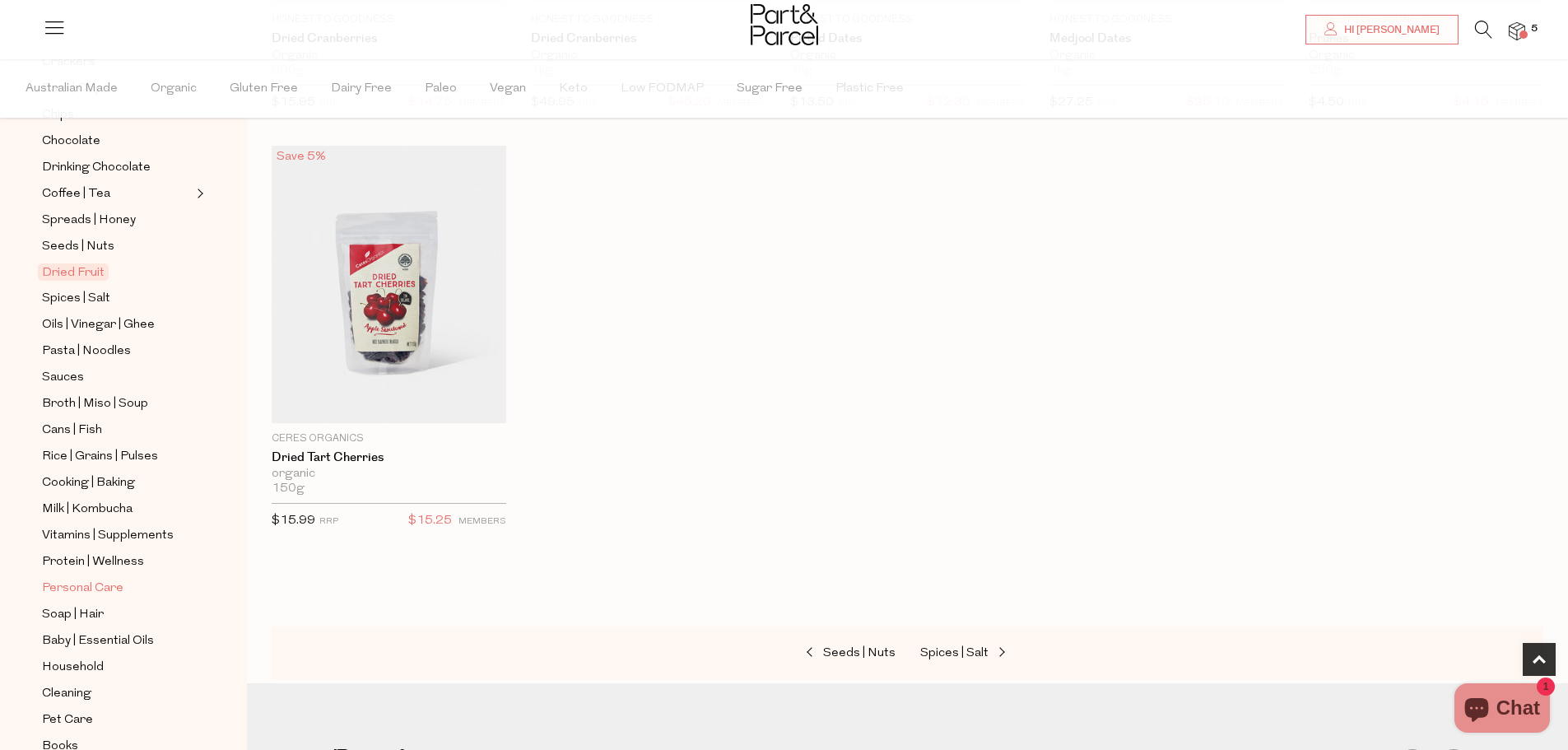
scroll to position [431, 0]
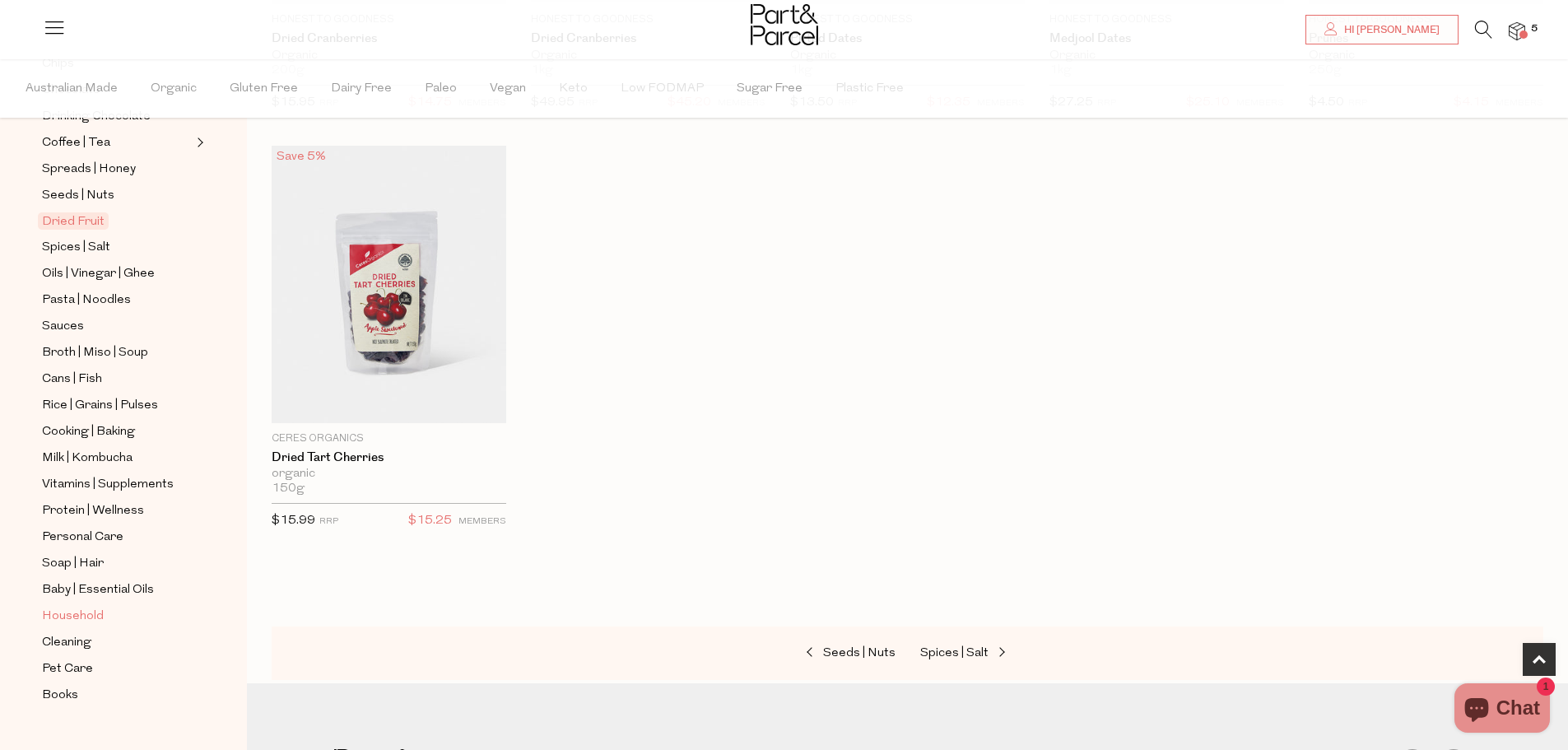
click at [87, 607] on span "Household" at bounding box center [73, 616] width 62 height 20
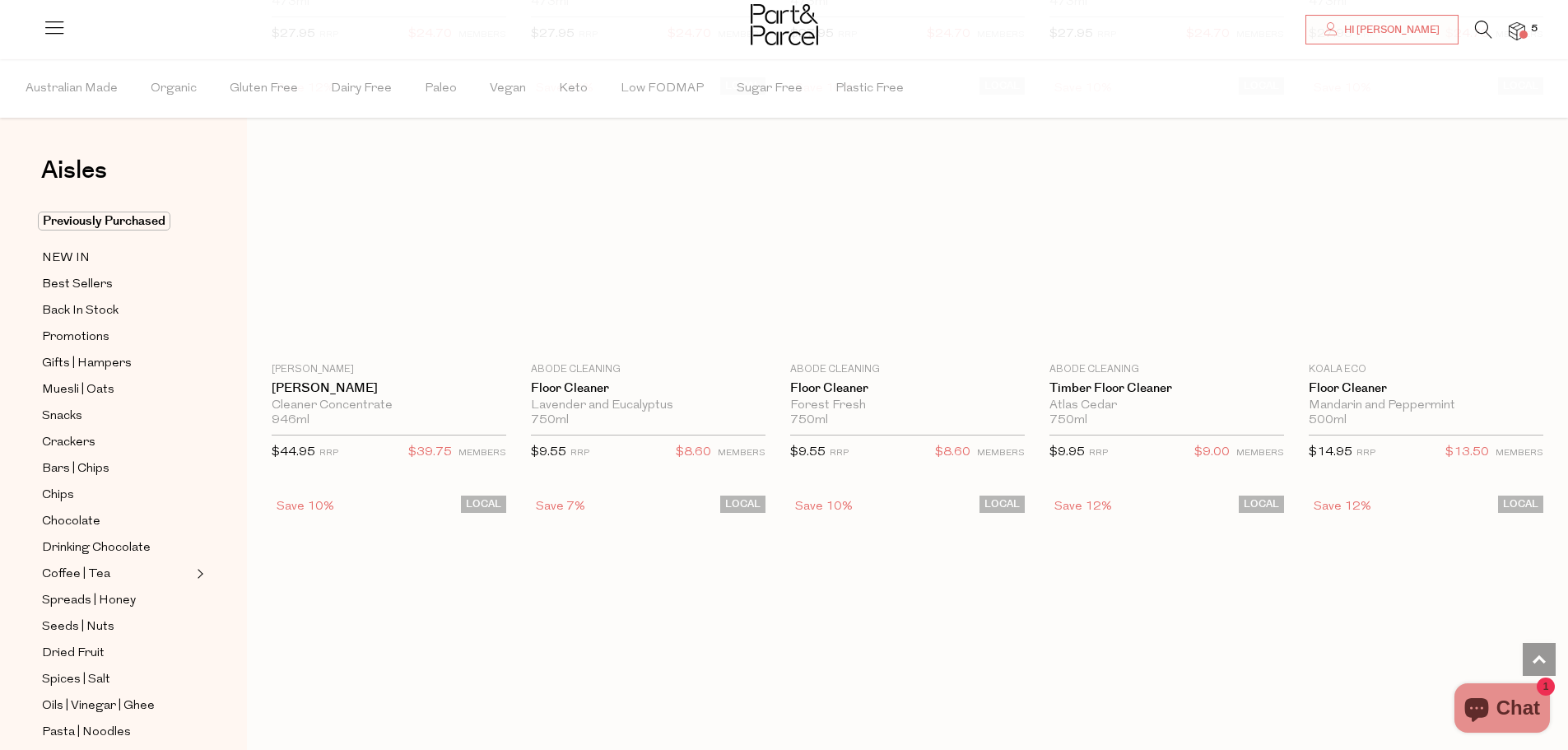
scroll to position [2059, 0]
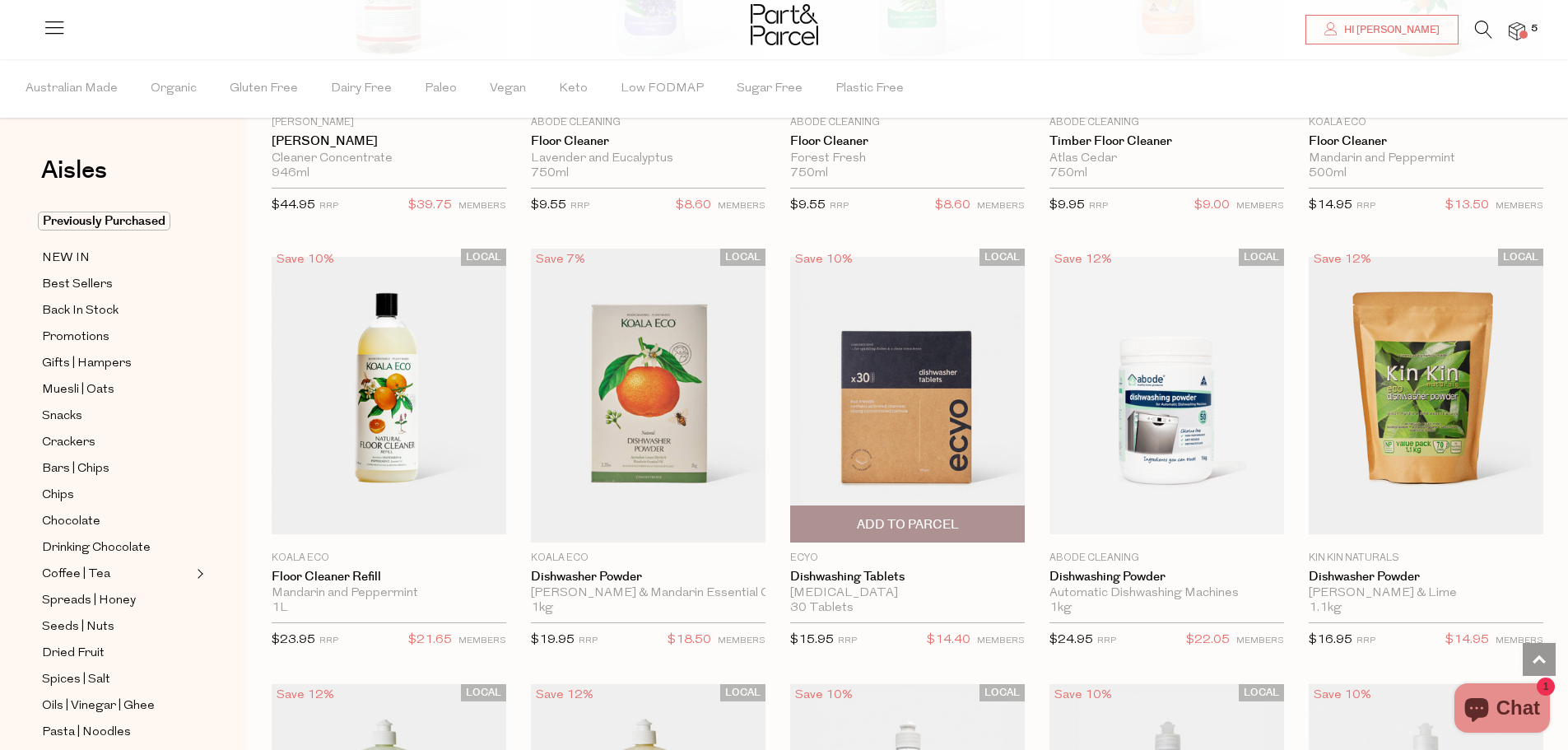
click at [885, 517] on span "Add To Parcel" at bounding box center [907, 525] width 102 height 17
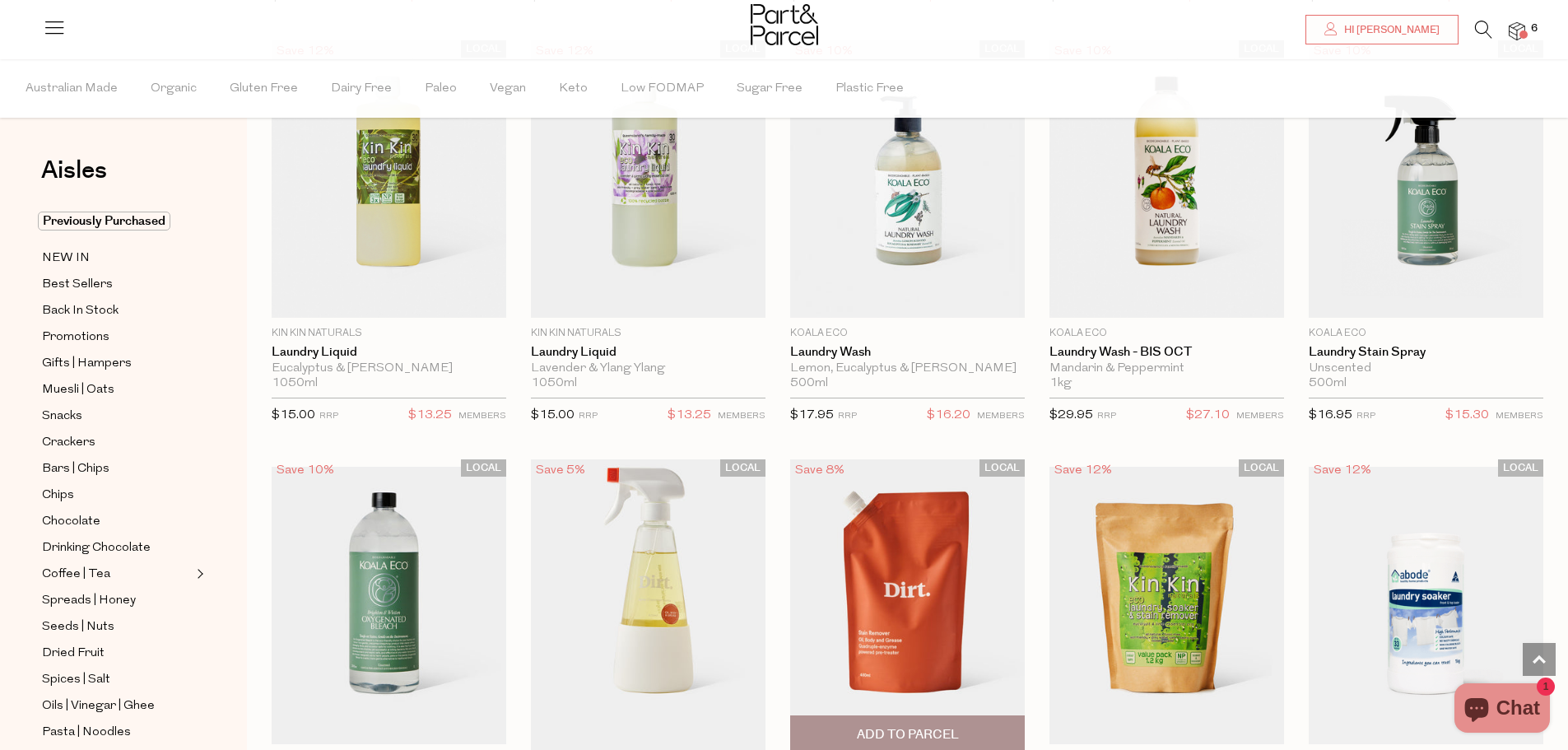
scroll to position [3706, 0]
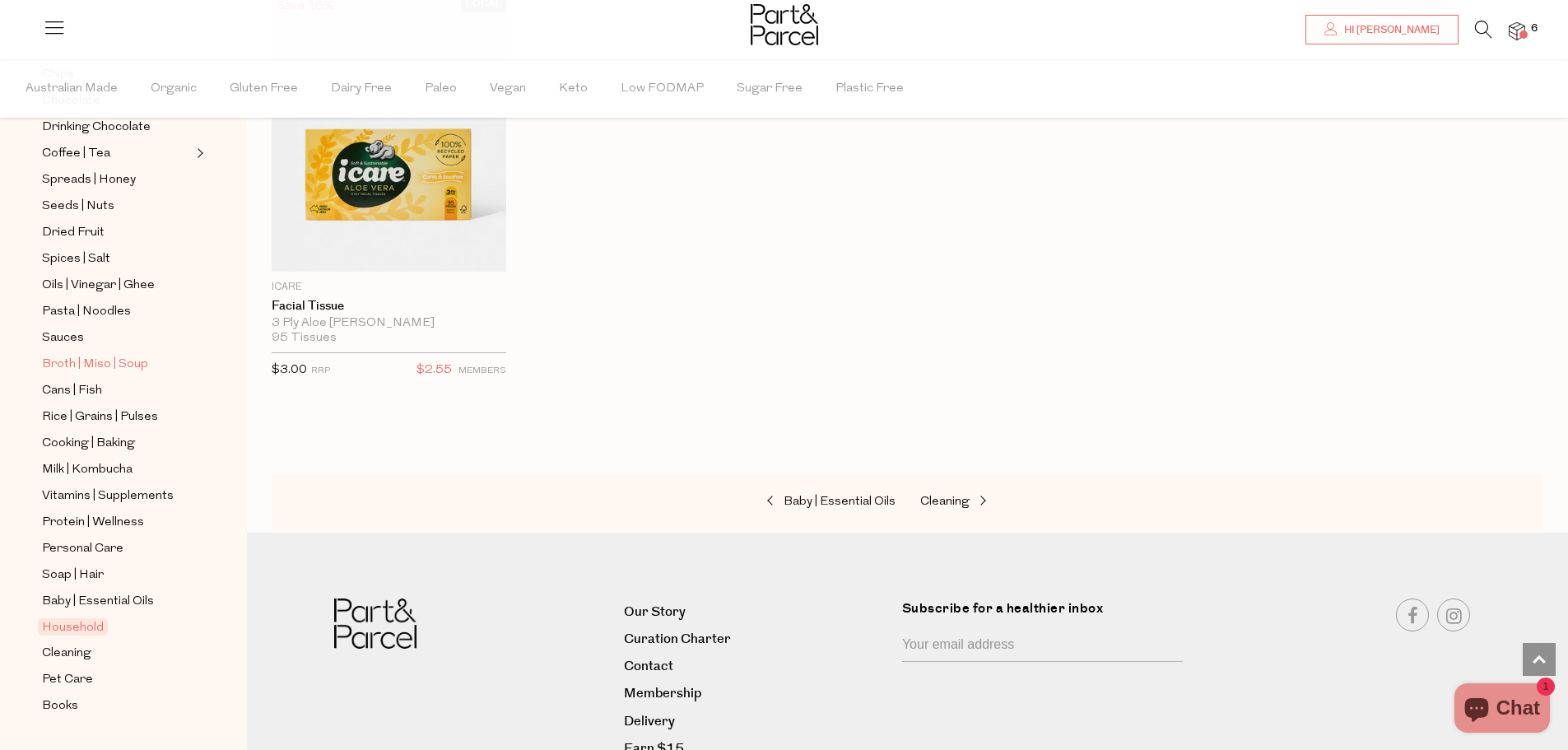
scroll to position [431, 0]
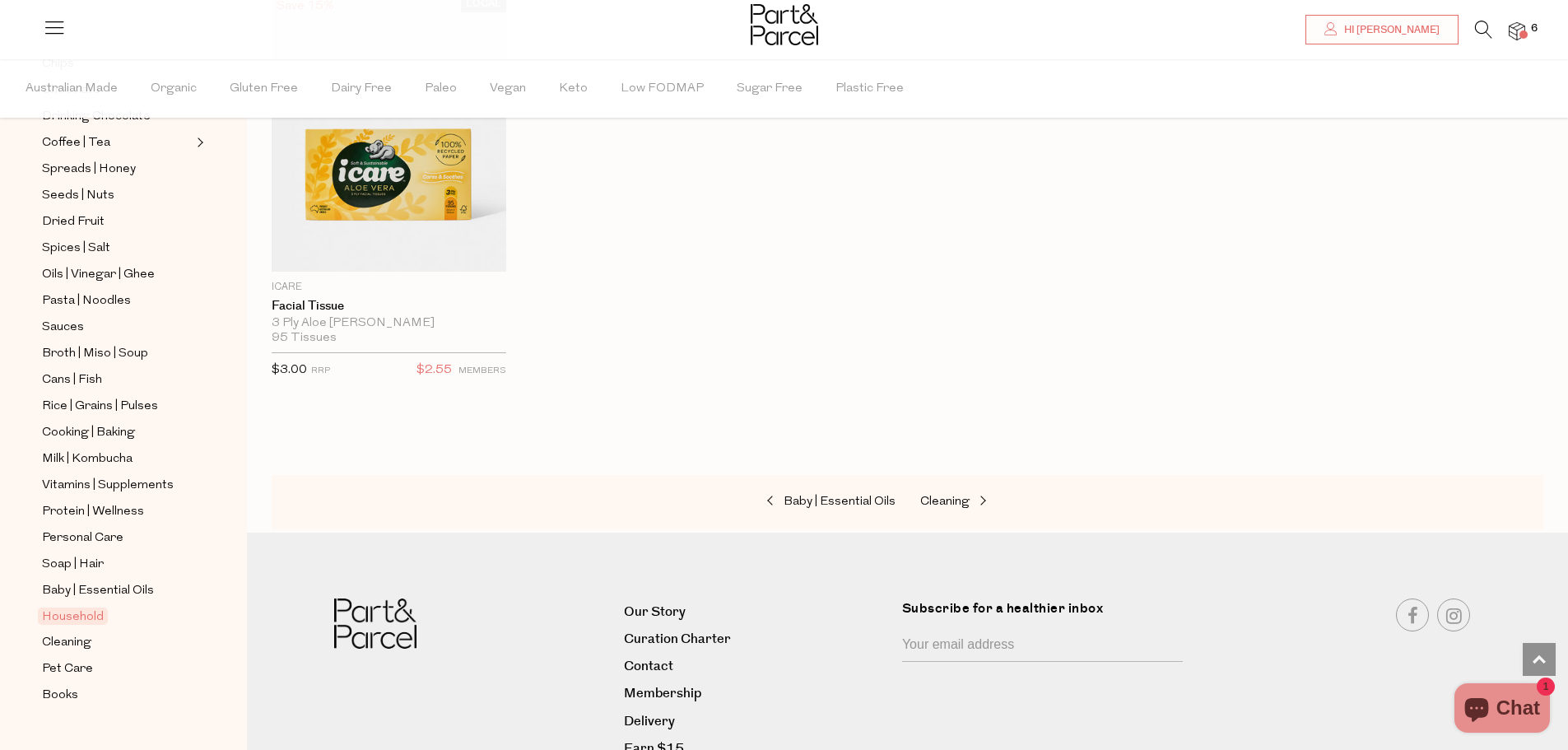
click at [1528, 27] on span "6" at bounding box center [1534, 28] width 15 height 15
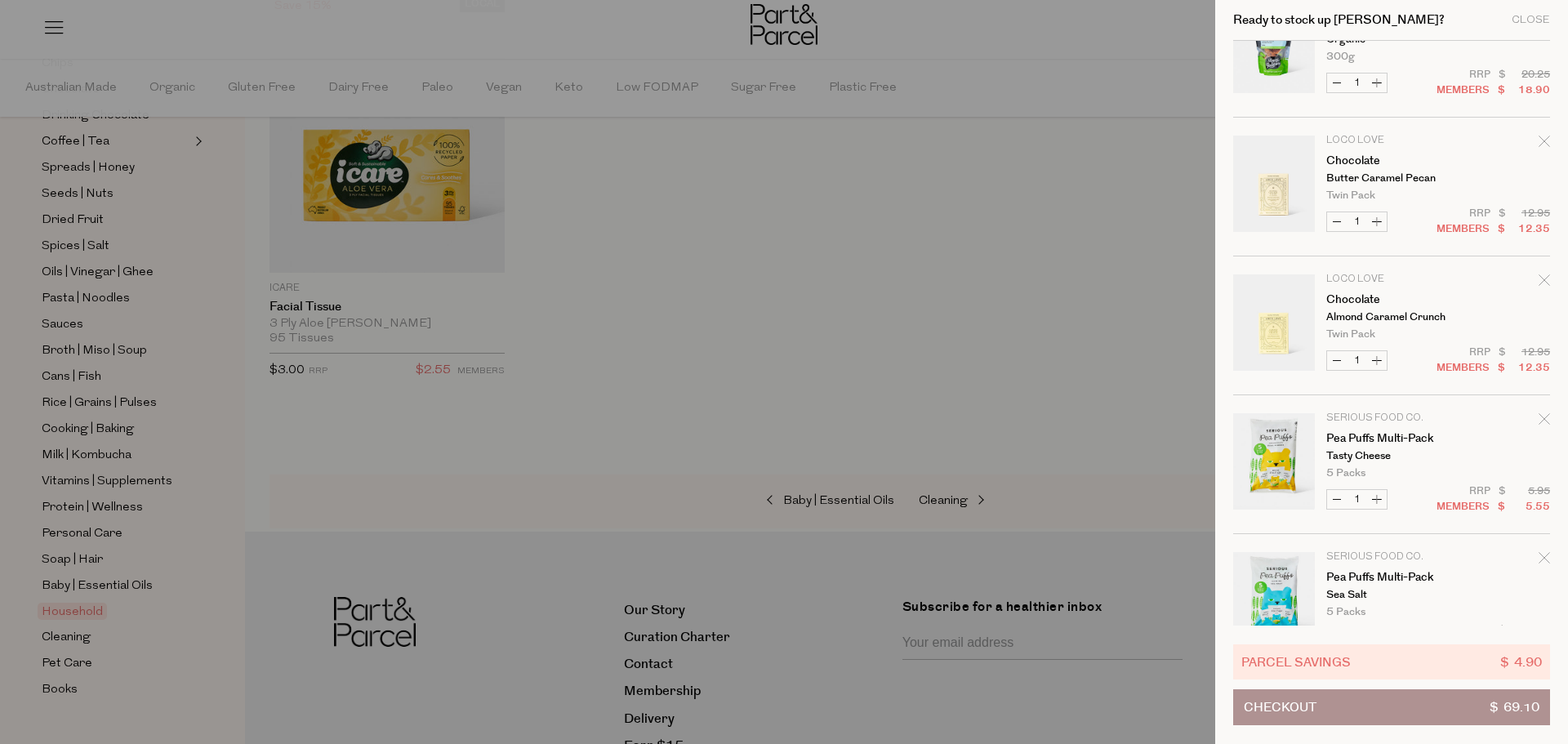
scroll to position [248, 0]
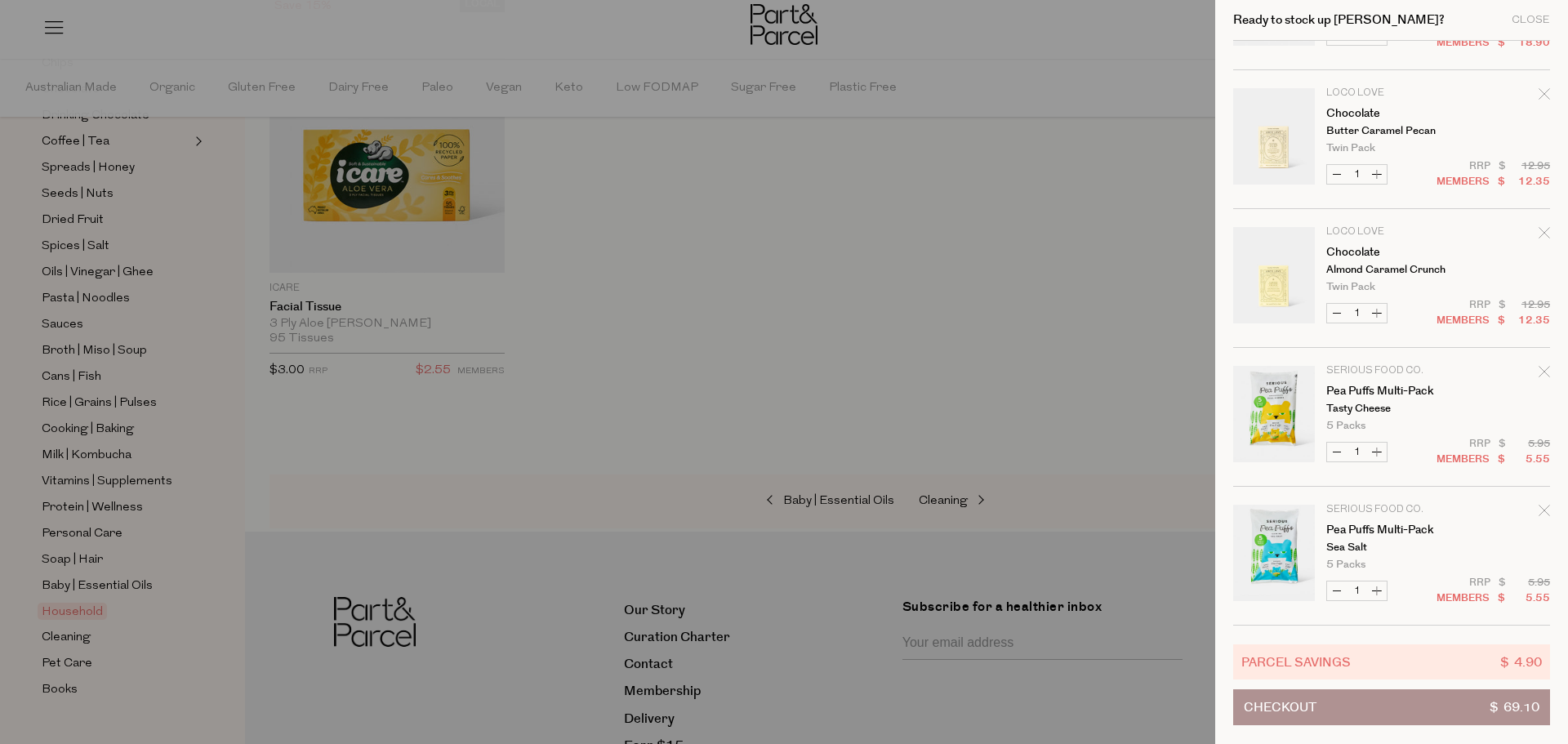
click at [705, 234] on div at bounding box center [784, 372] width 1568 height 744
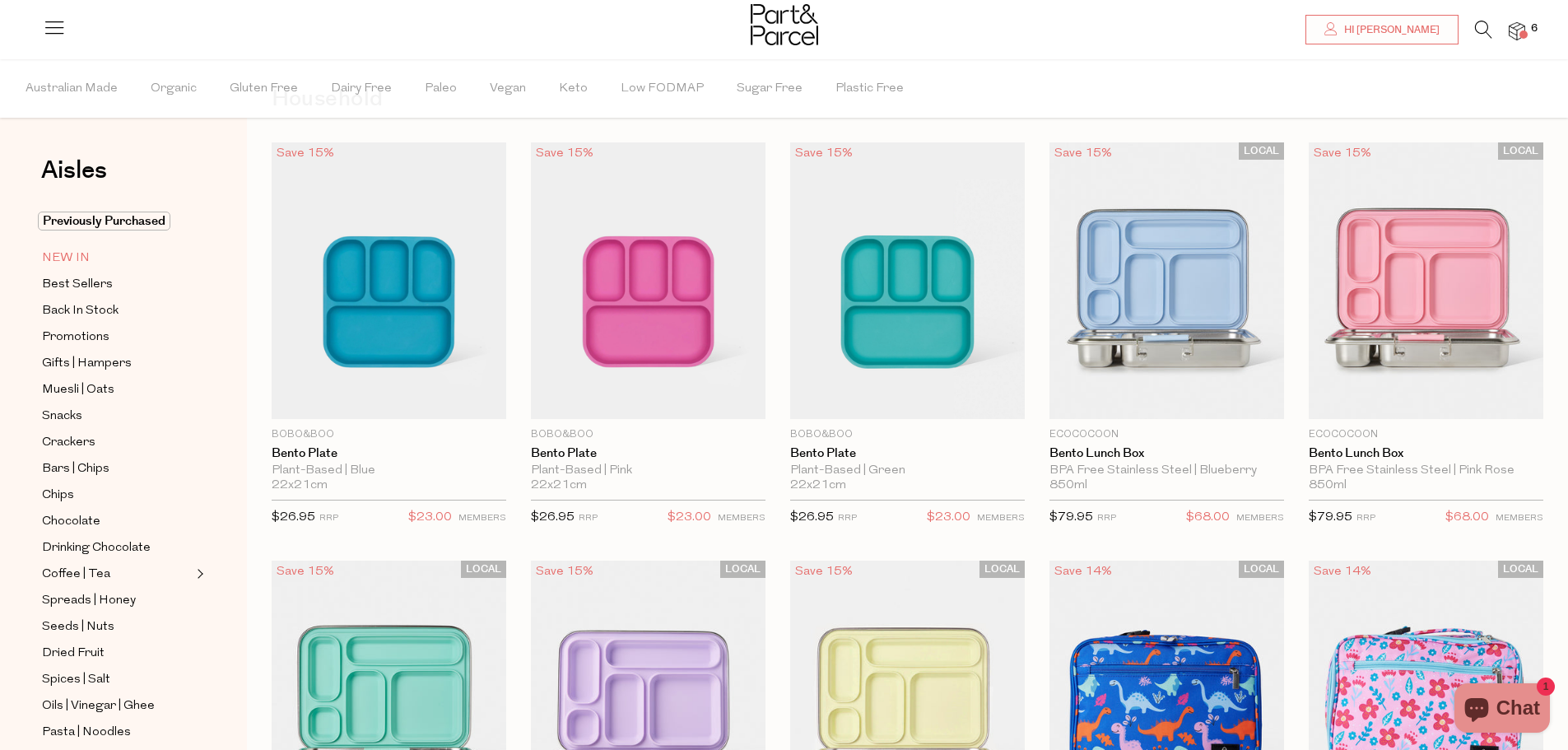
scroll to position [66, 0]
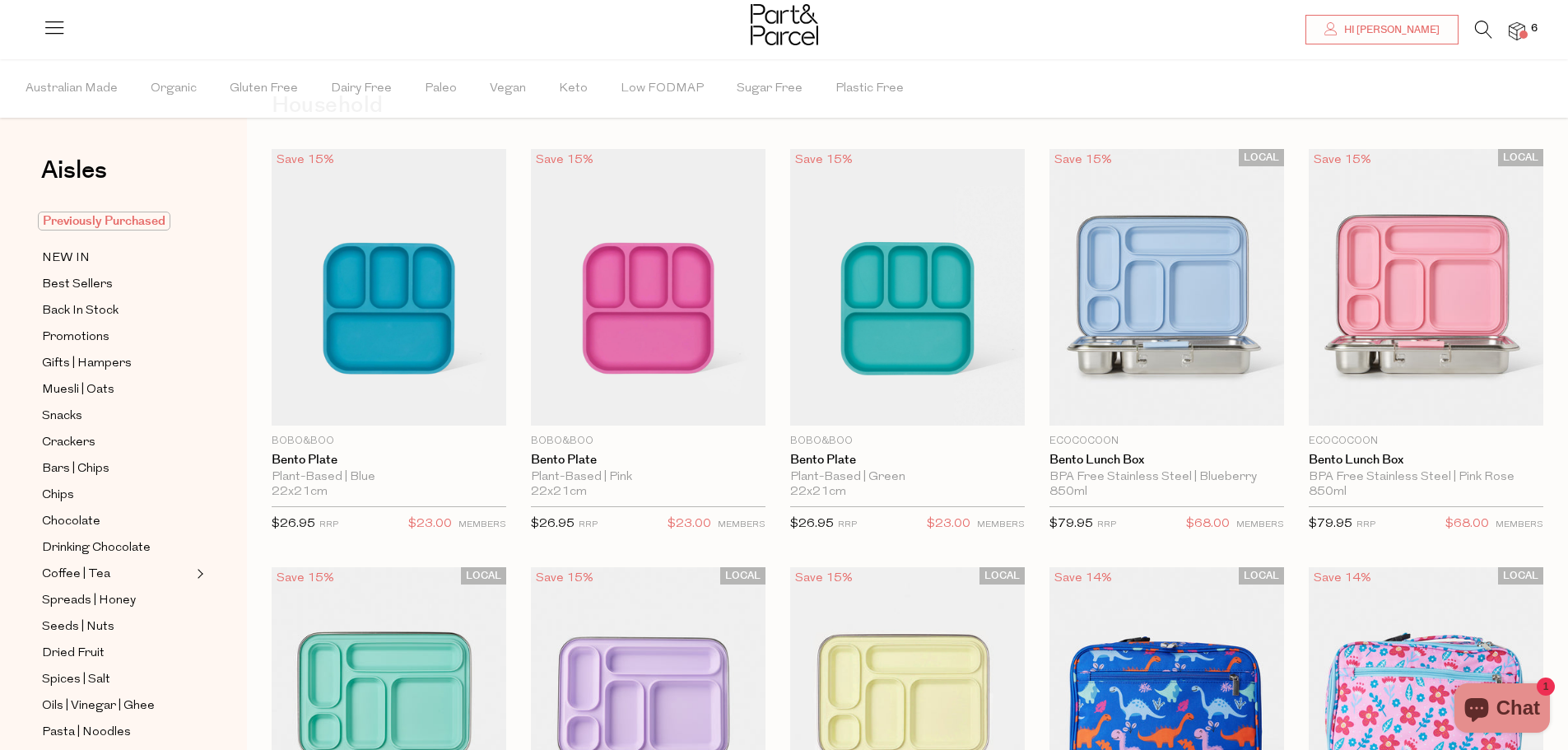
click at [96, 217] on span "Previously Purchased" at bounding box center [104, 221] width 133 height 19
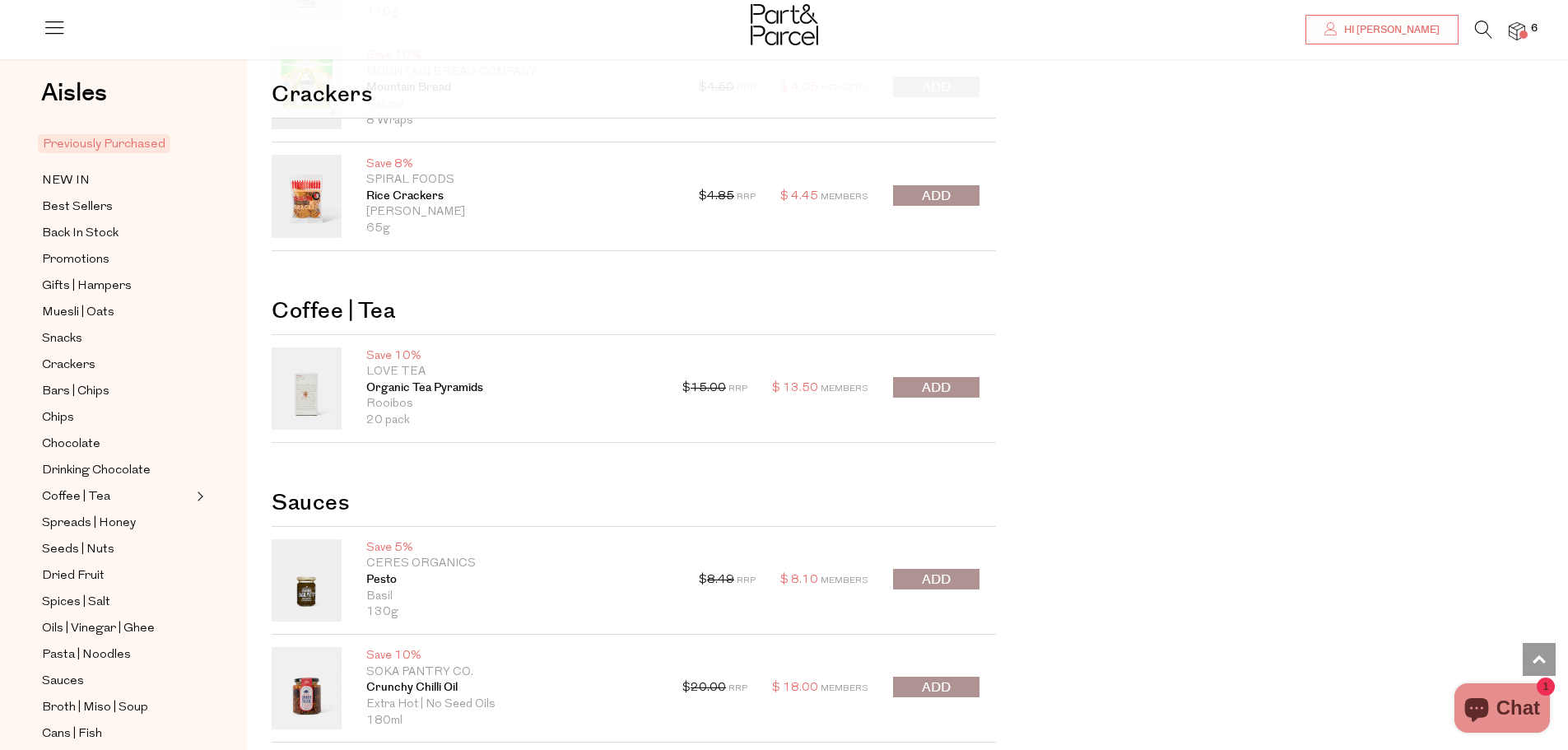
scroll to position [1153, 0]
click at [936, 385] on span "submit" at bounding box center [937, 387] width 29 height 19
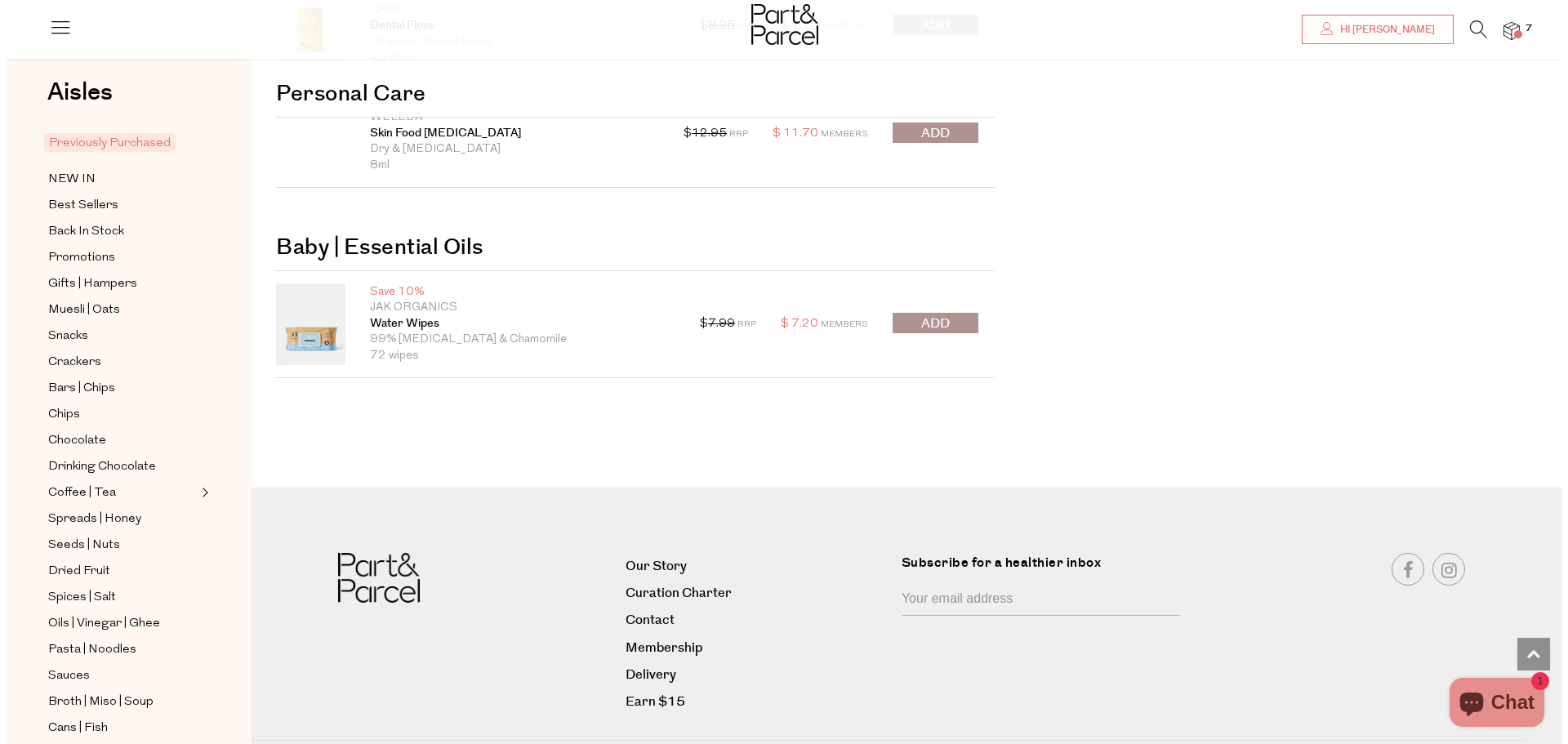
scroll to position [3513, 0]
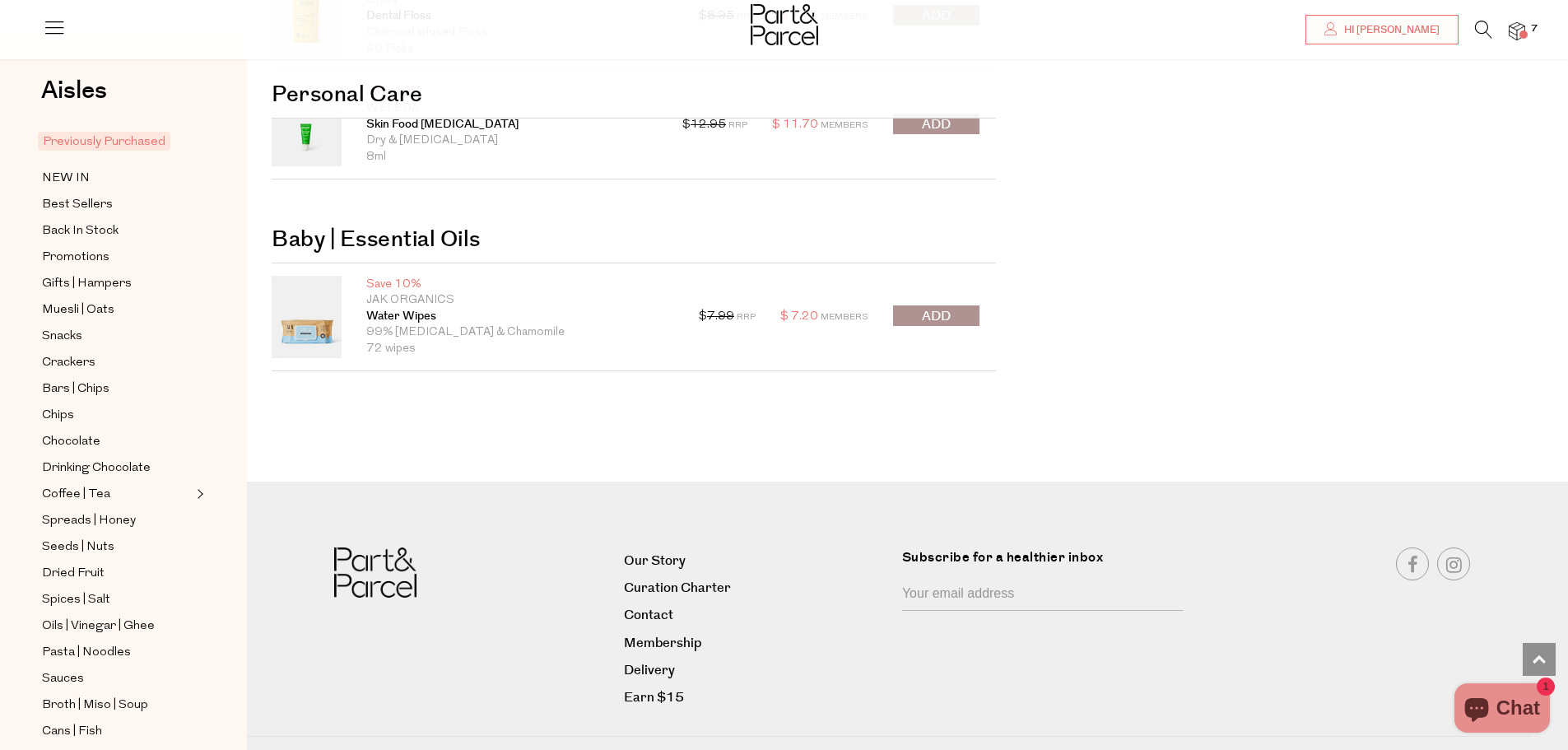
click at [1524, 32] on span at bounding box center [1524, 35] width 9 height 9
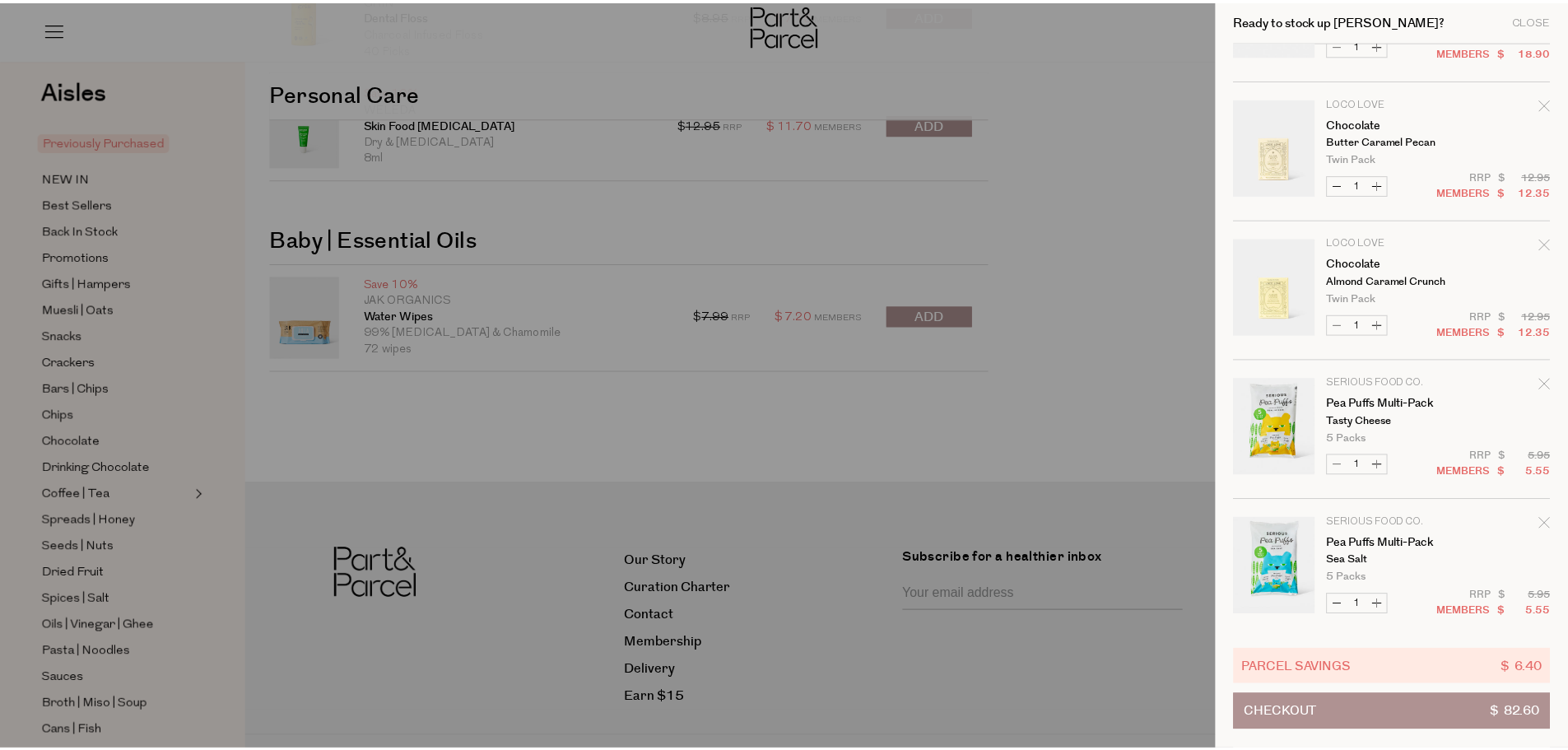
scroll to position [390, 0]
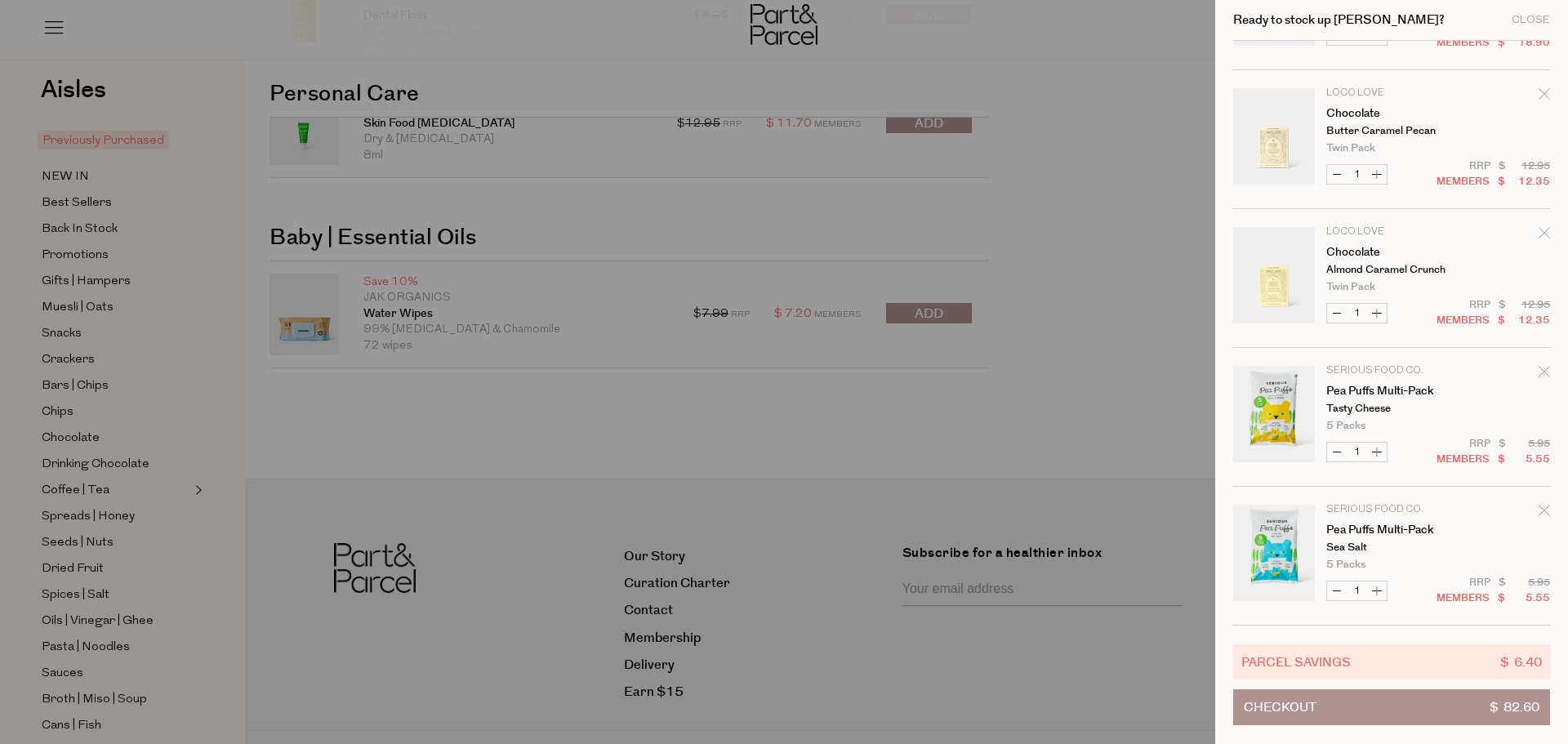
click at [845, 406] on div at bounding box center [784, 372] width 1568 height 744
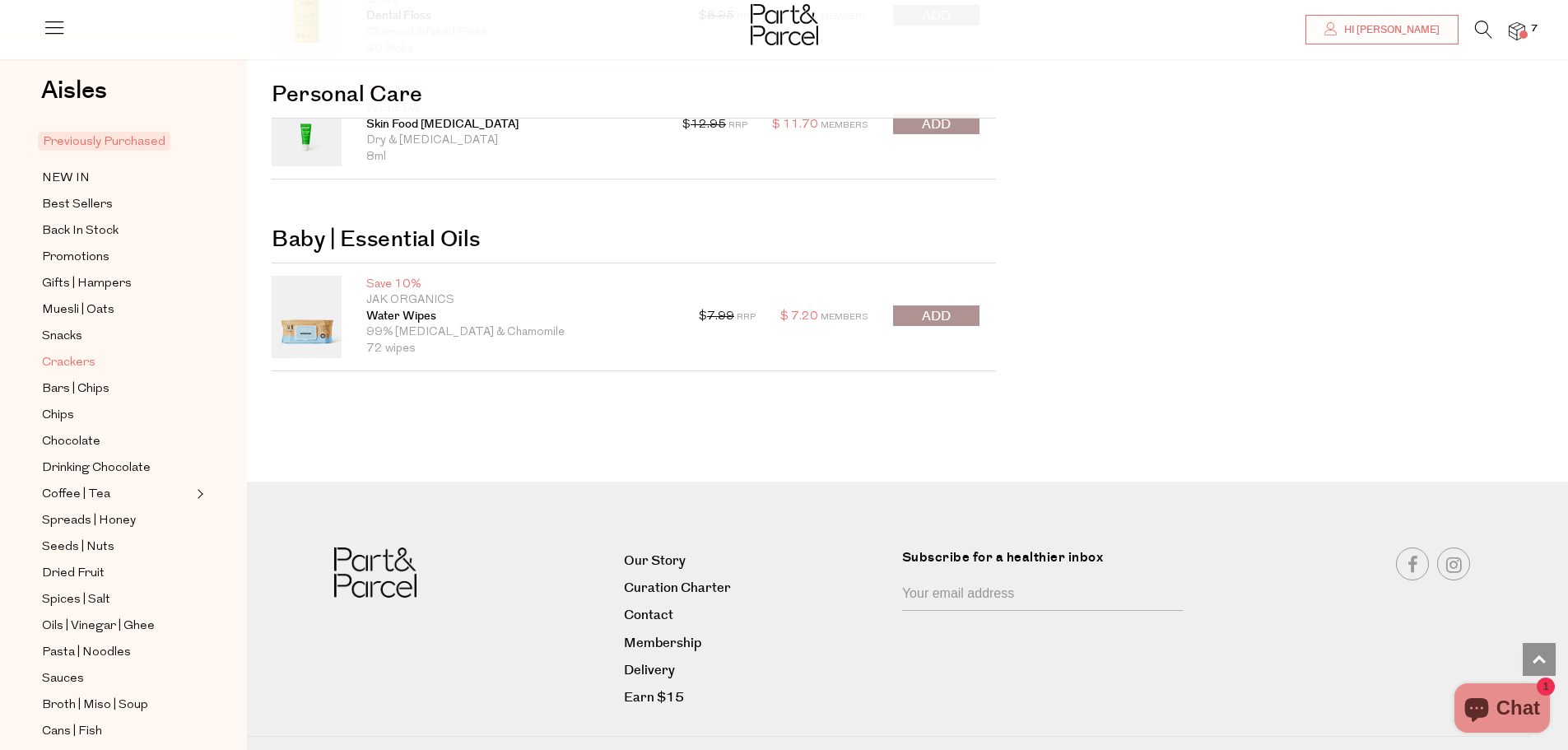
click at [69, 359] on span "Crackers" at bounding box center [69, 363] width 53 height 20
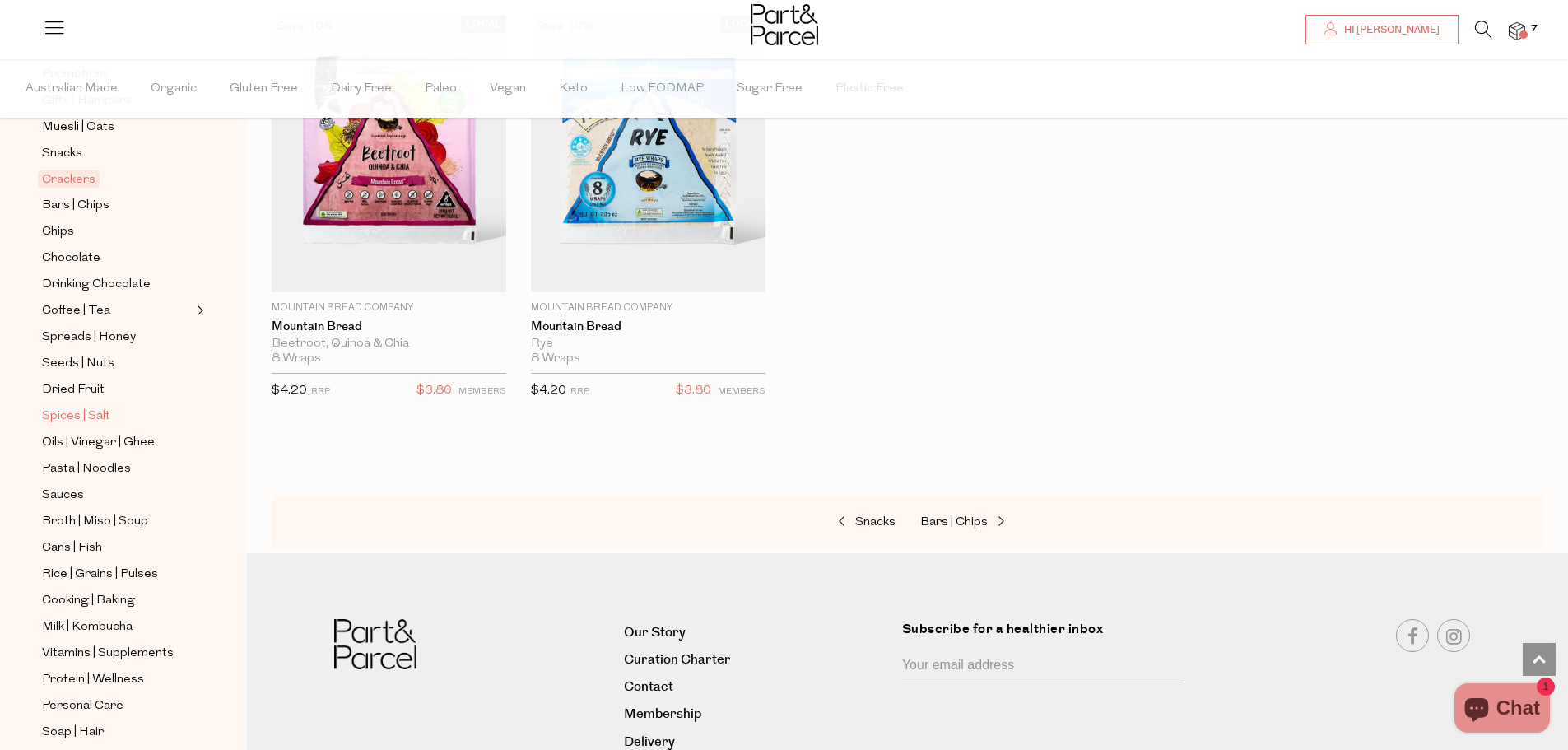
scroll to position [165, 0]
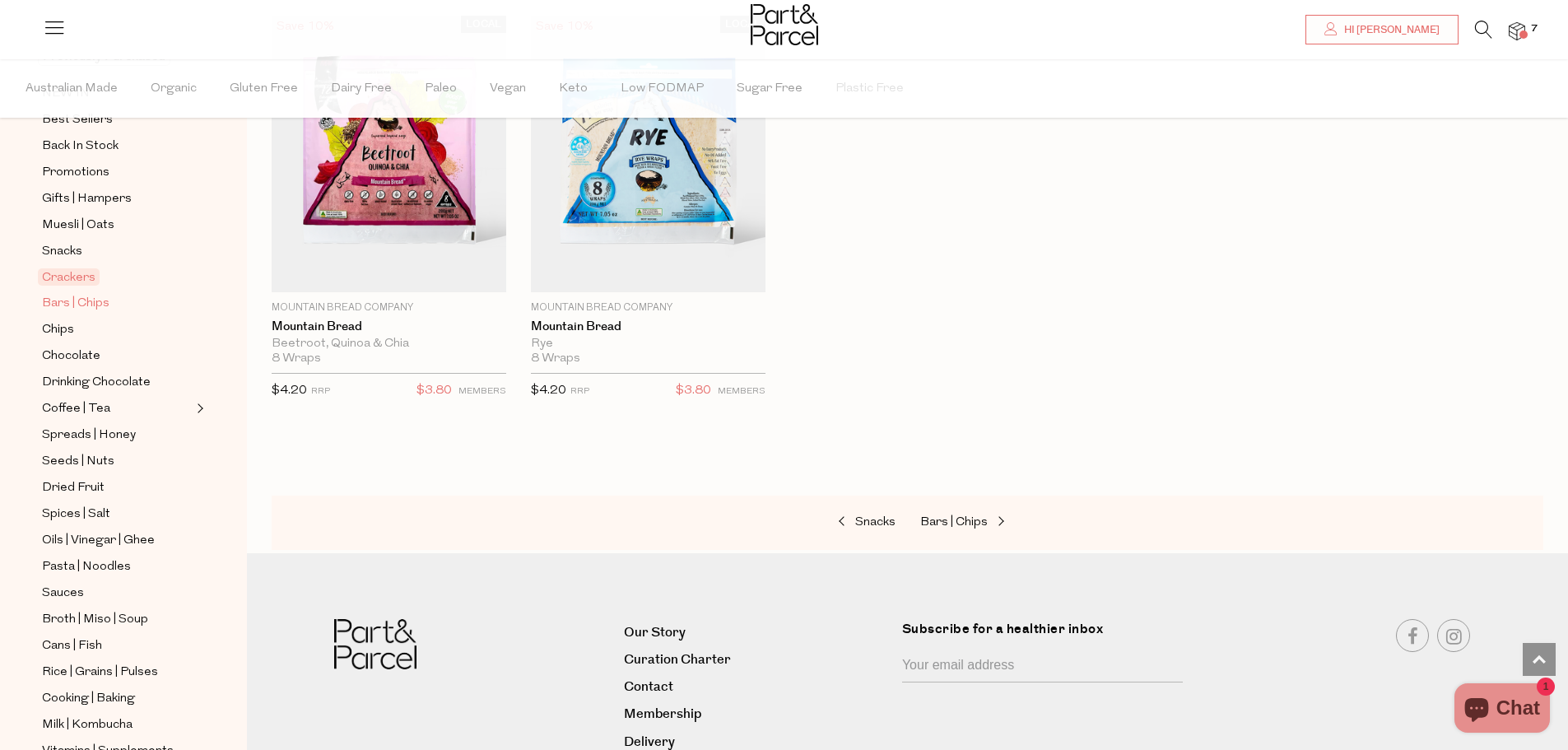
click at [102, 297] on span "Bars | Chips" at bounding box center [75, 303] width 68 height 20
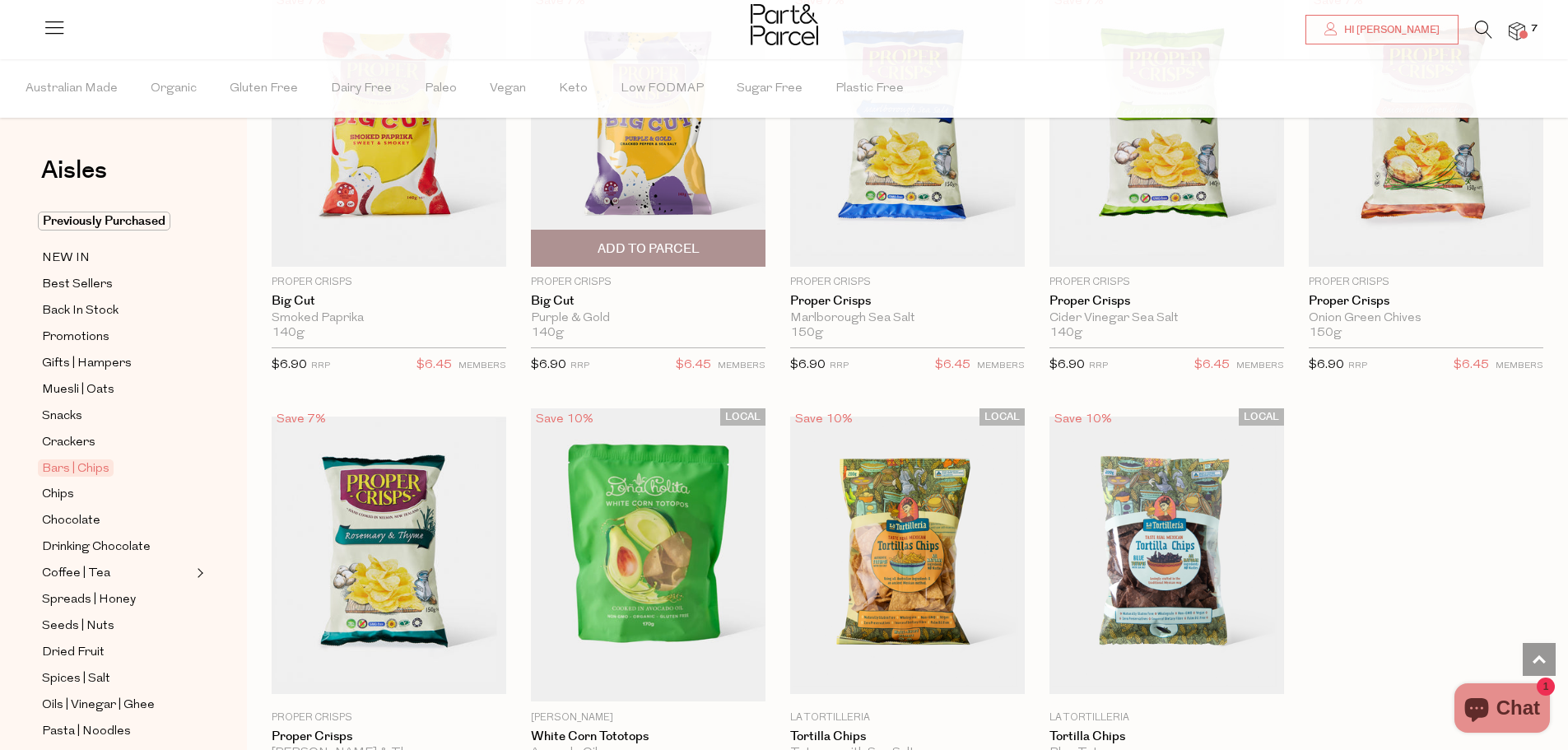
scroll to position [4941, 0]
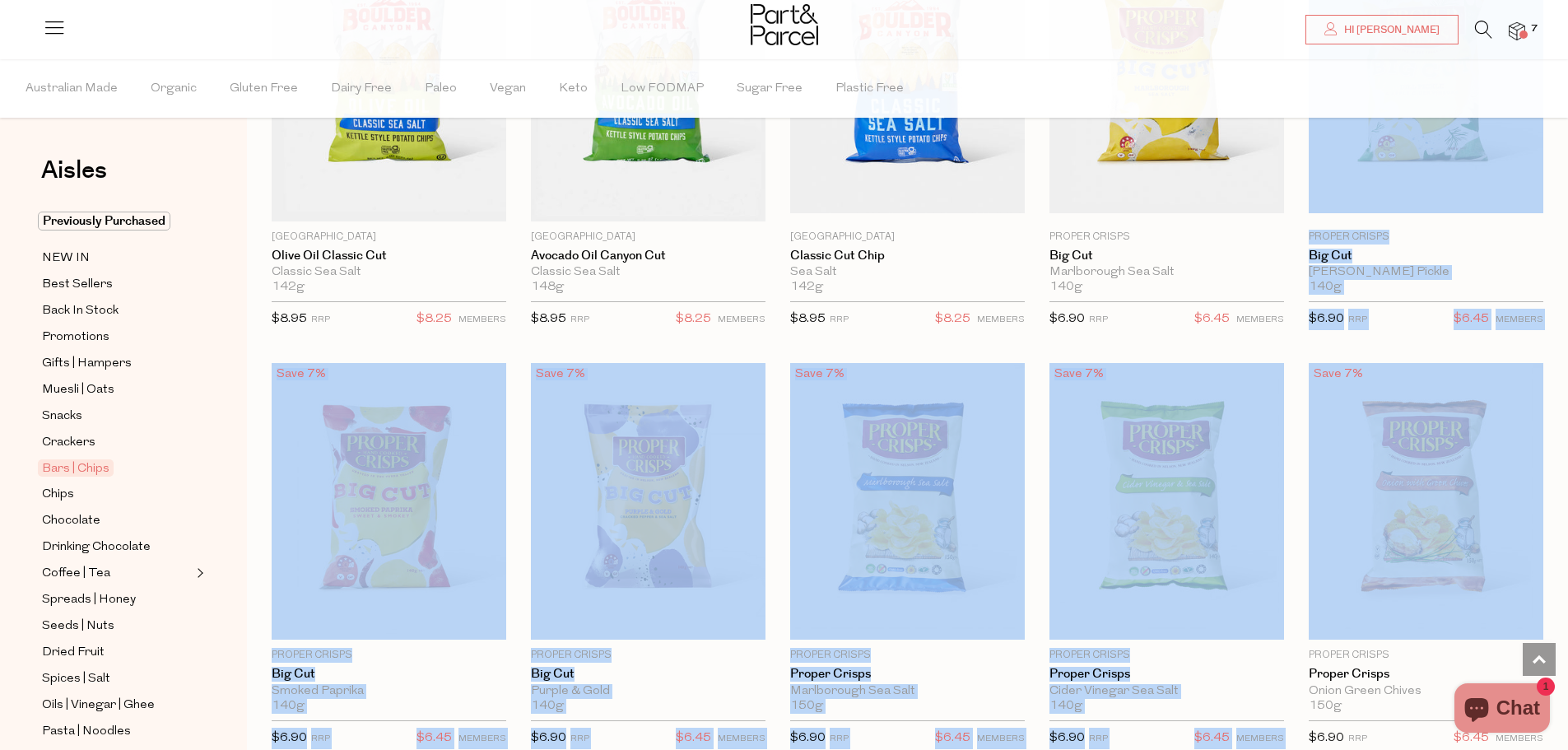
drag, startPoint x: 1567, startPoint y: 631, endPoint x: 1631, endPoint y: 110, distance: 524.9
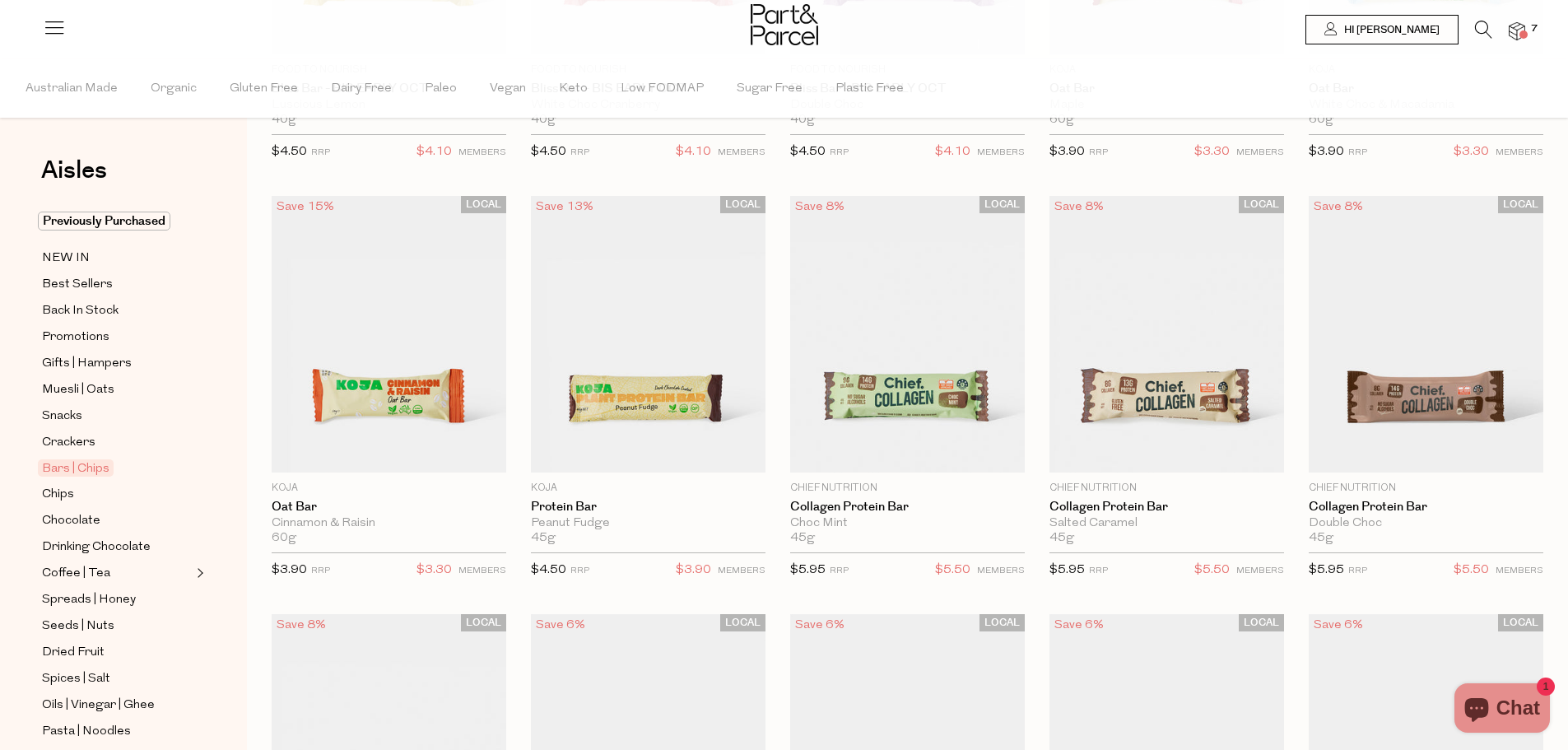
scroll to position [0, 0]
